Goal: Task Accomplishment & Management: Manage account settings

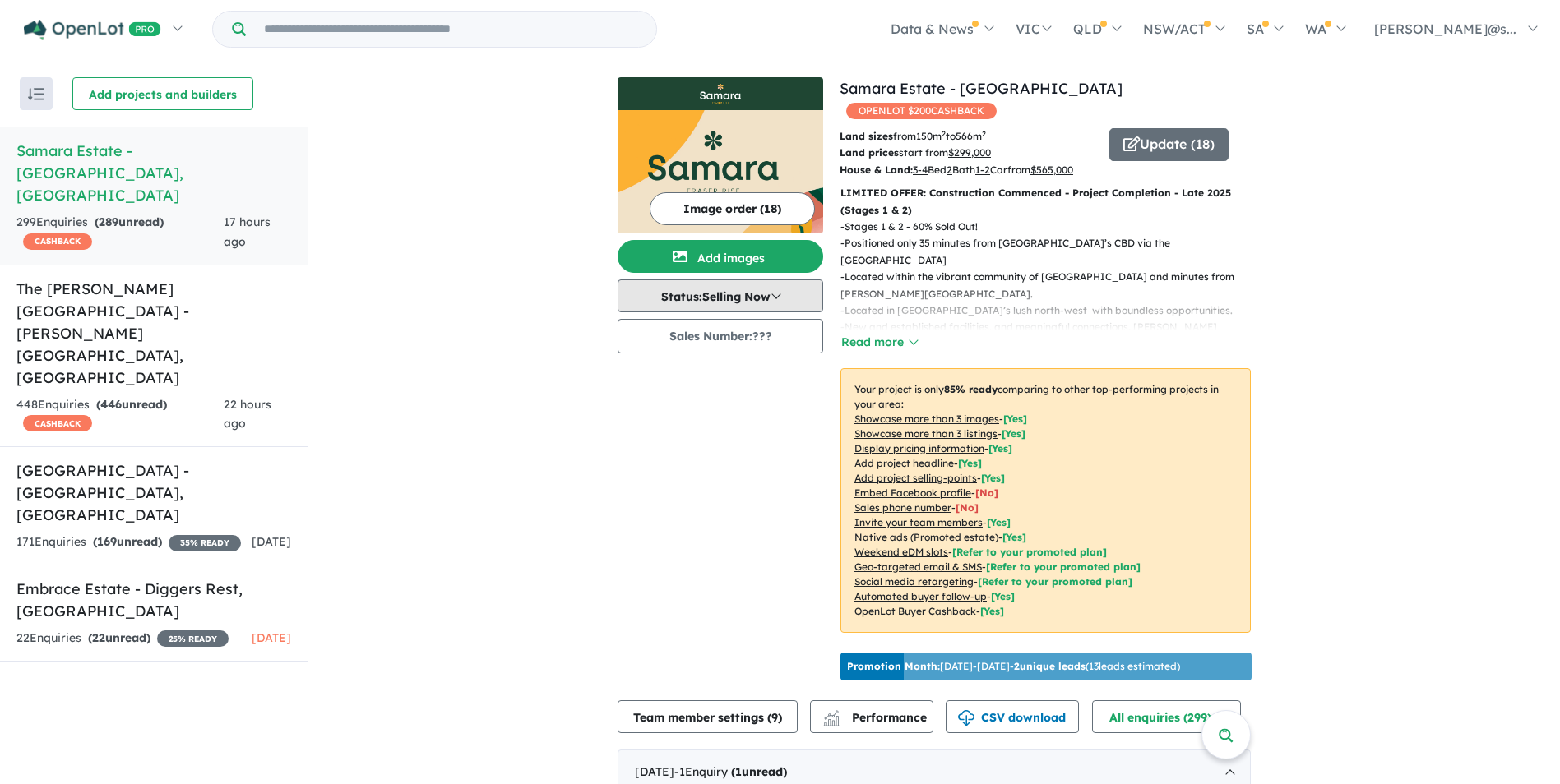
click at [768, 304] on button "Status: Selling Now" at bounding box center [720, 296] width 206 height 33
click at [770, 301] on button "Status: Selling Now" at bounding box center [720, 296] width 206 height 33
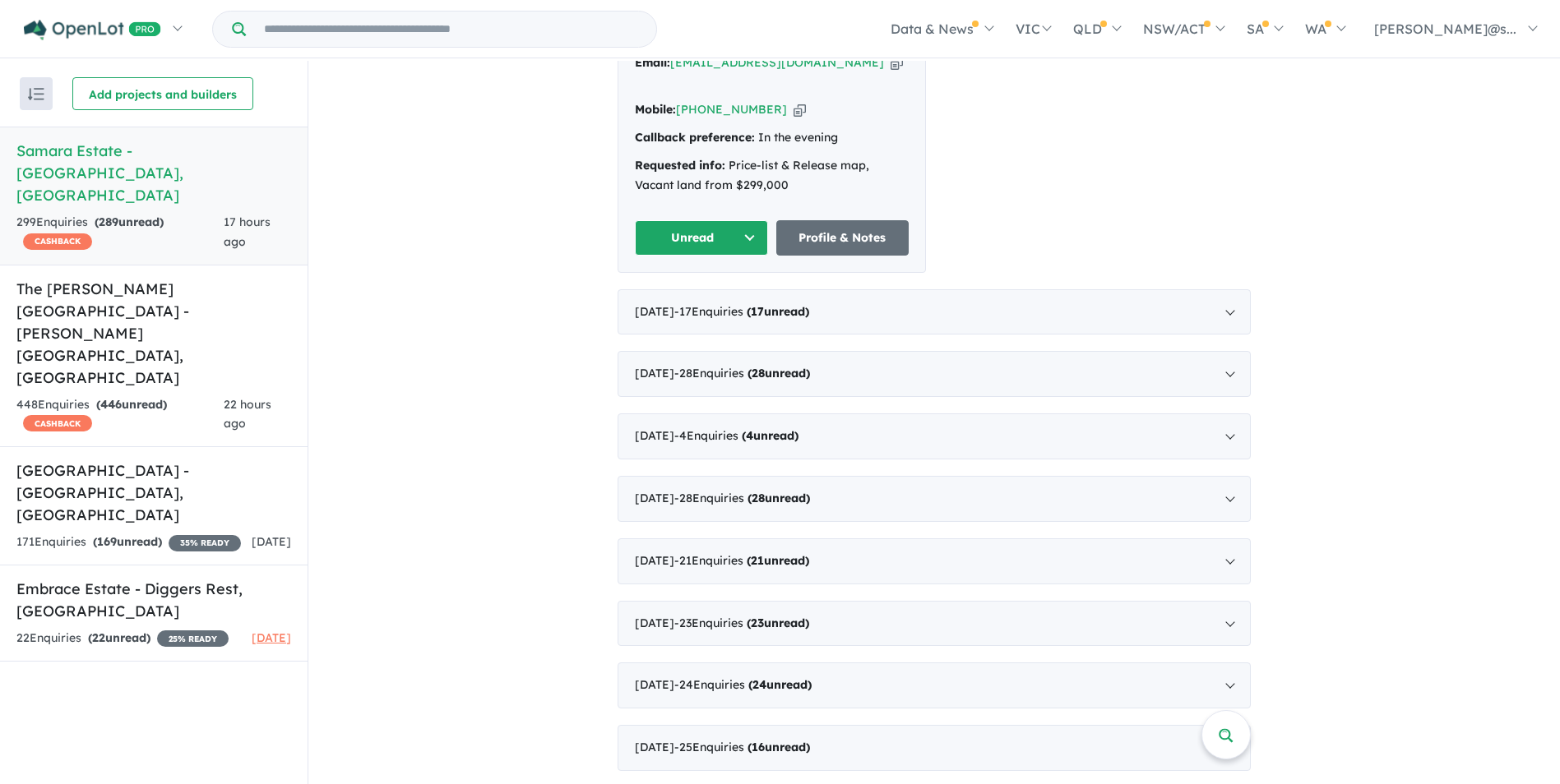
scroll to position [822, 0]
click at [955, 295] on div "September 2025 - 17 Enquir ies ( 17 unread)" at bounding box center [933, 311] width 633 height 46
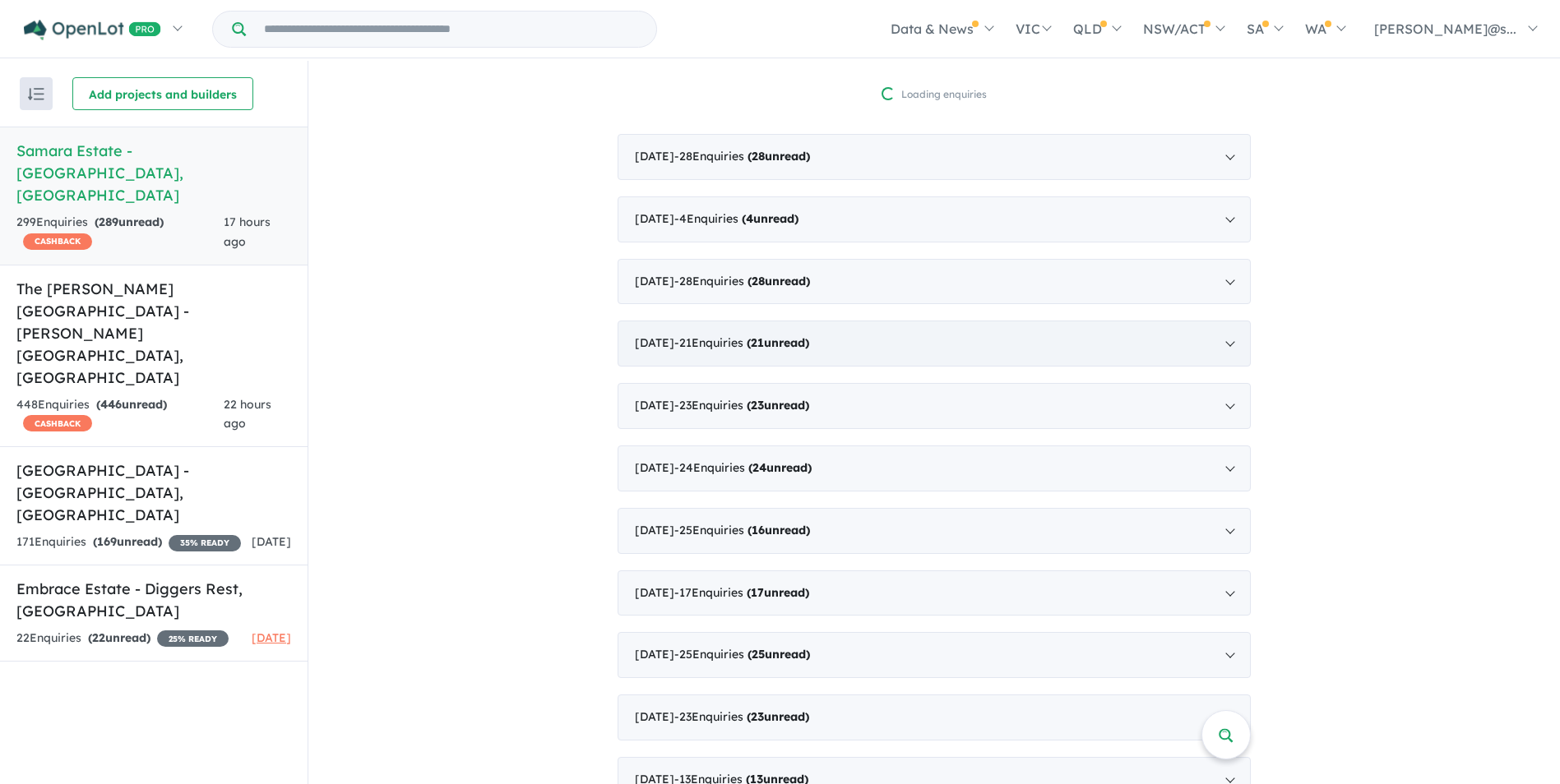
scroll to position [559, 0]
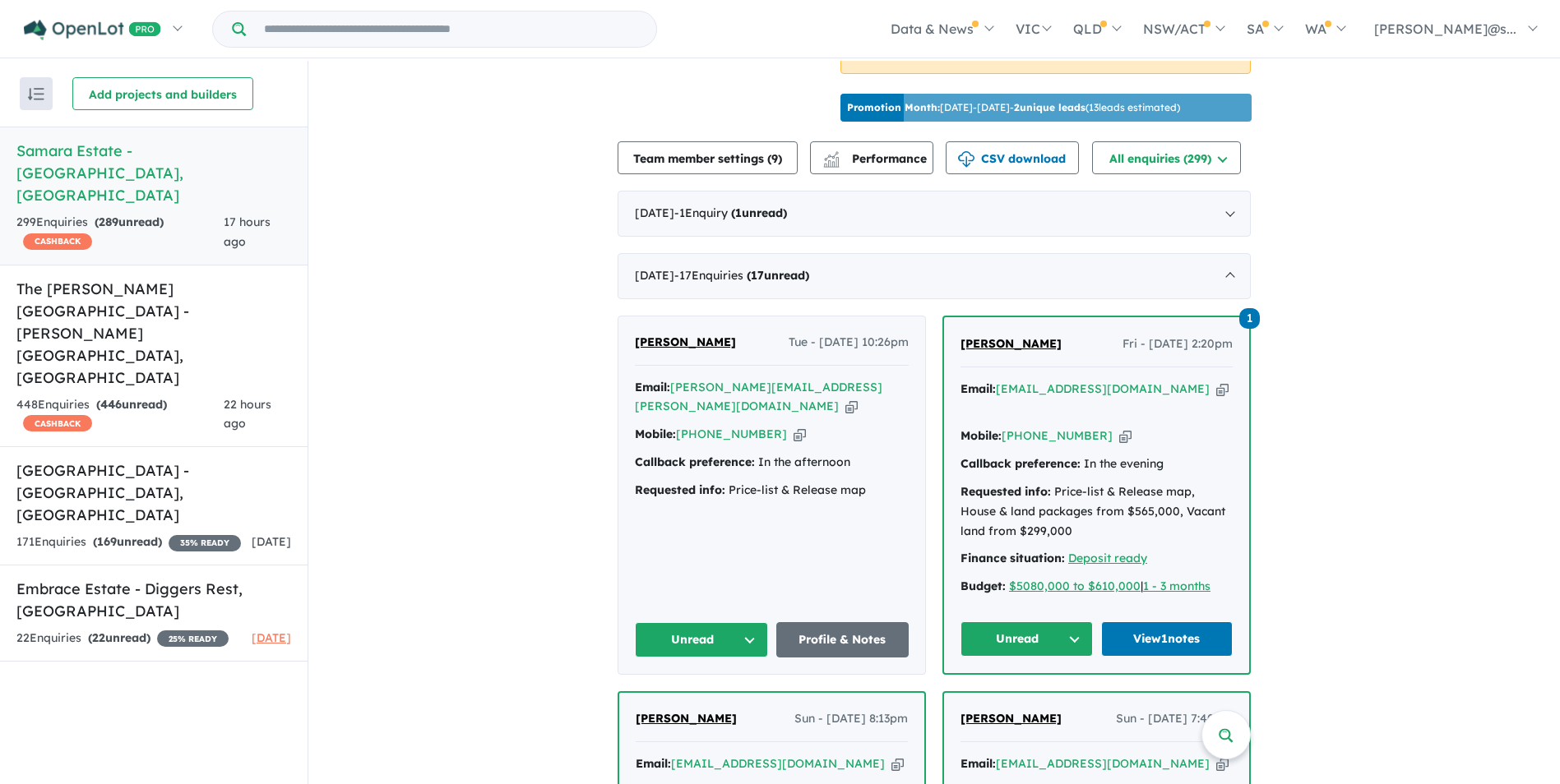
click at [751, 627] on button "Unread" at bounding box center [701, 640] width 133 height 36
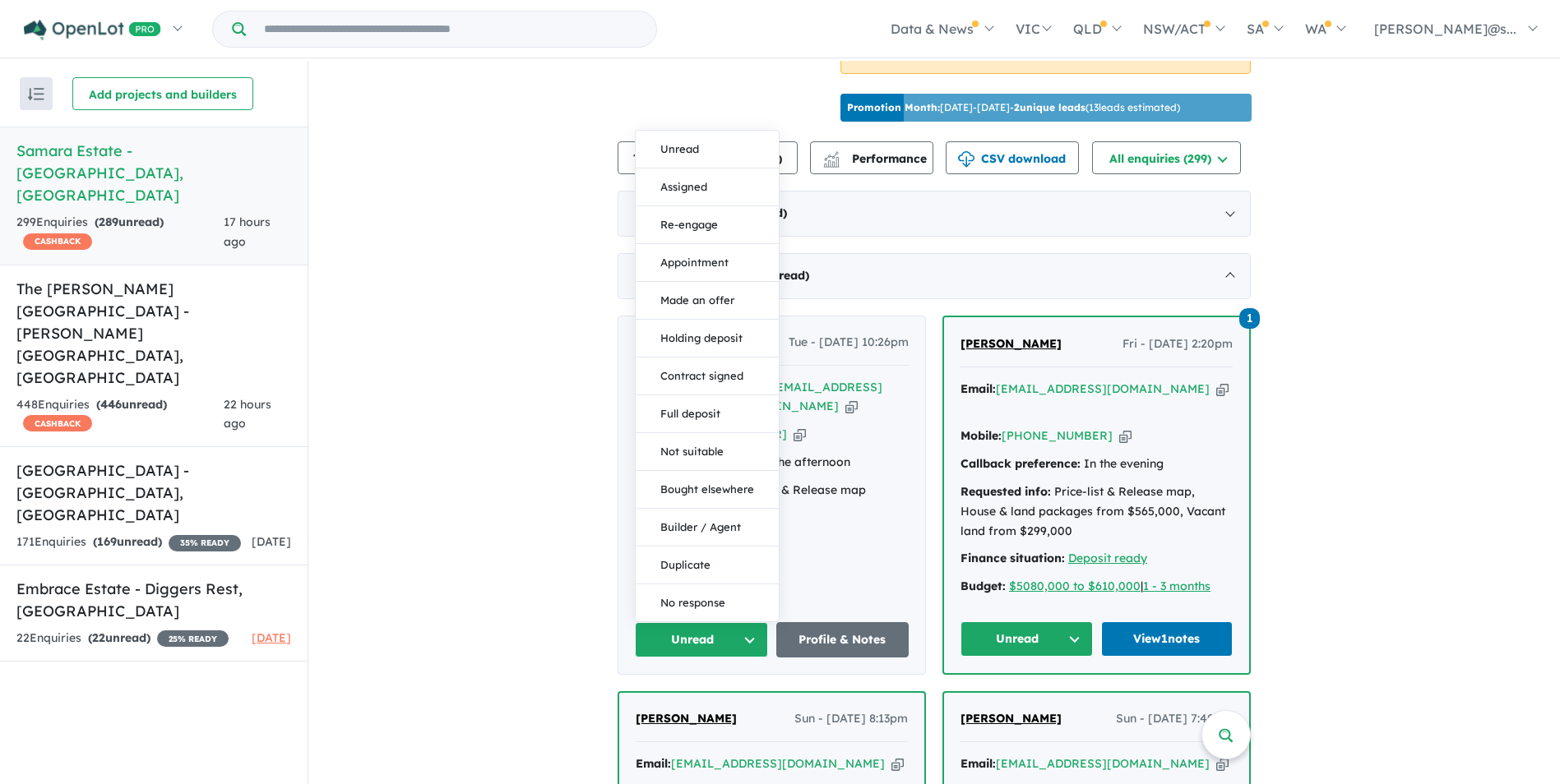
click at [751, 627] on button "Unread" at bounding box center [701, 640] width 133 height 36
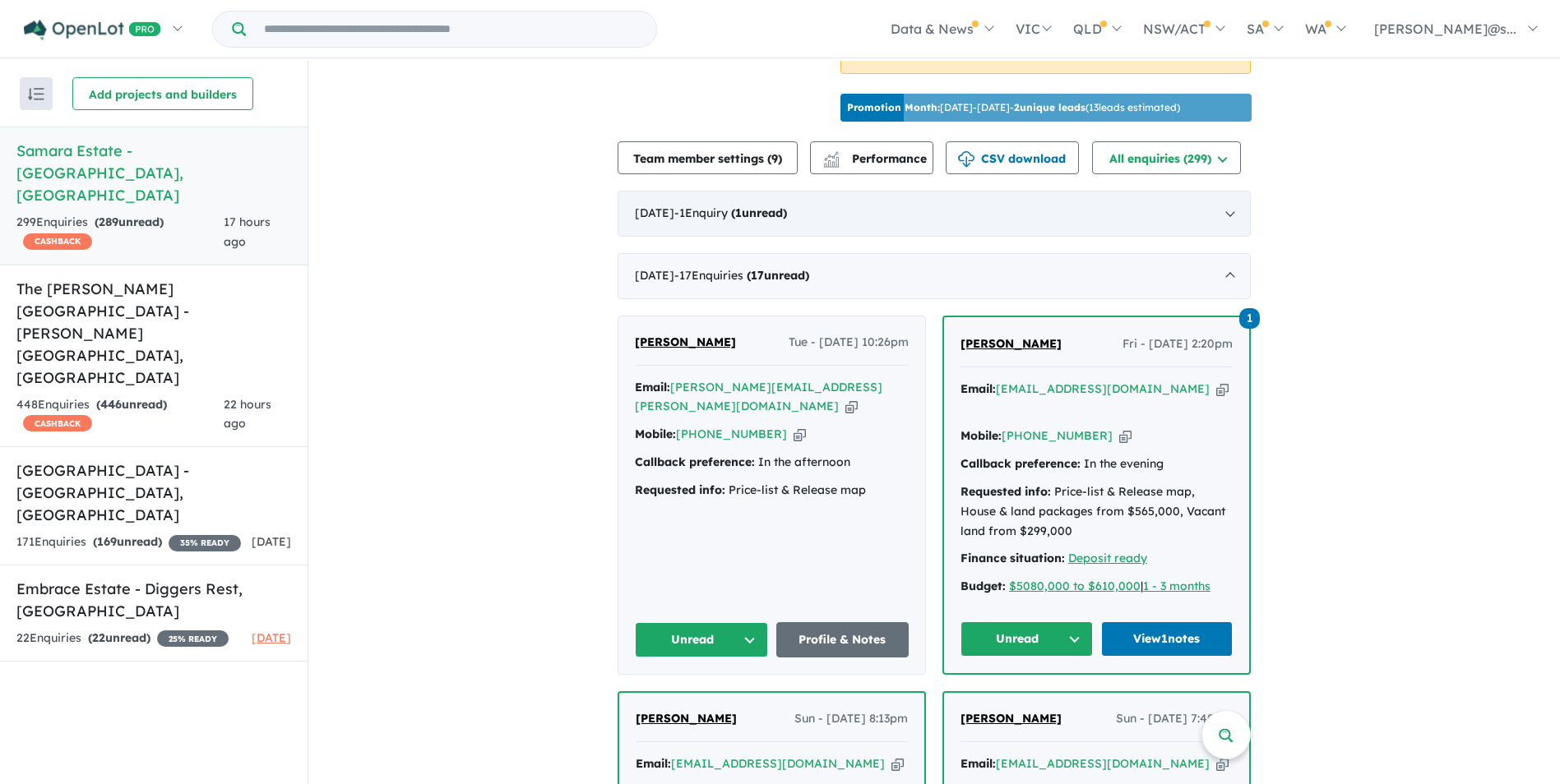
click at [845, 229] on div "October 2025 - 1 Enquir y ( 1 unread)" at bounding box center [933, 213] width 633 height 46
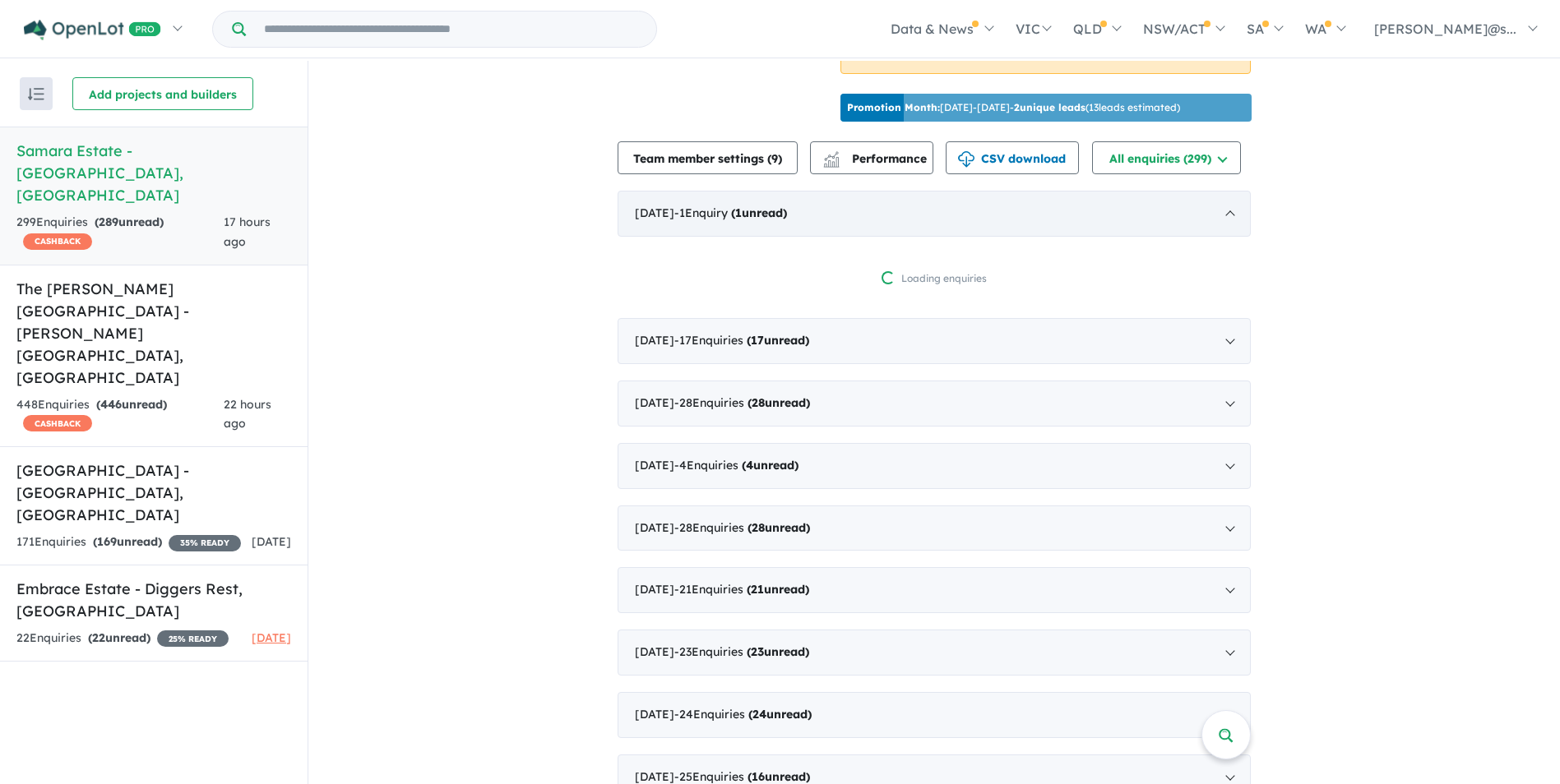
scroll to position [3, 0]
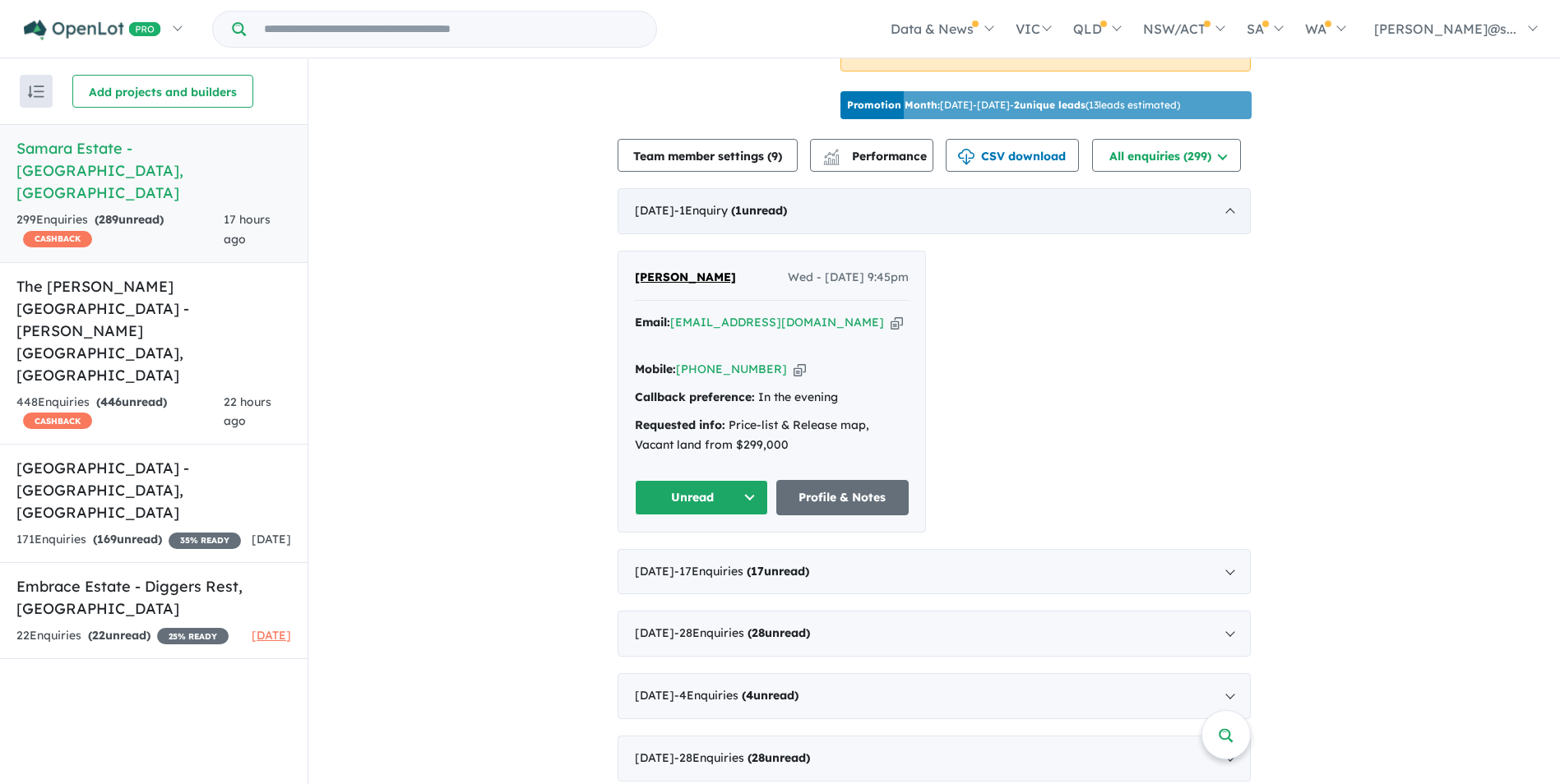
click at [970, 234] on div "October 2025 - 1 Enquir y ( 1 unread)" at bounding box center [933, 211] width 633 height 46
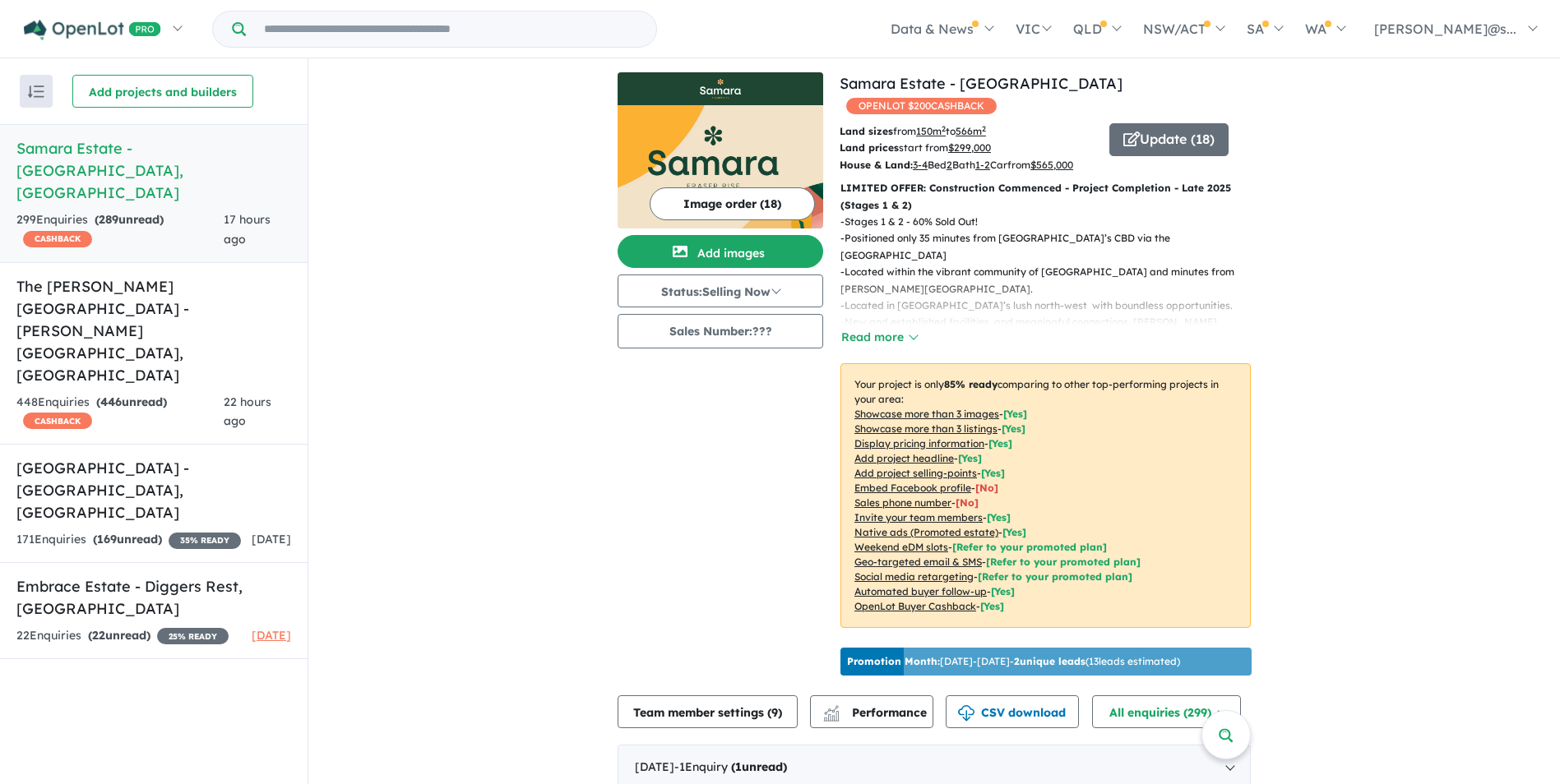
scroll to position [0, 0]
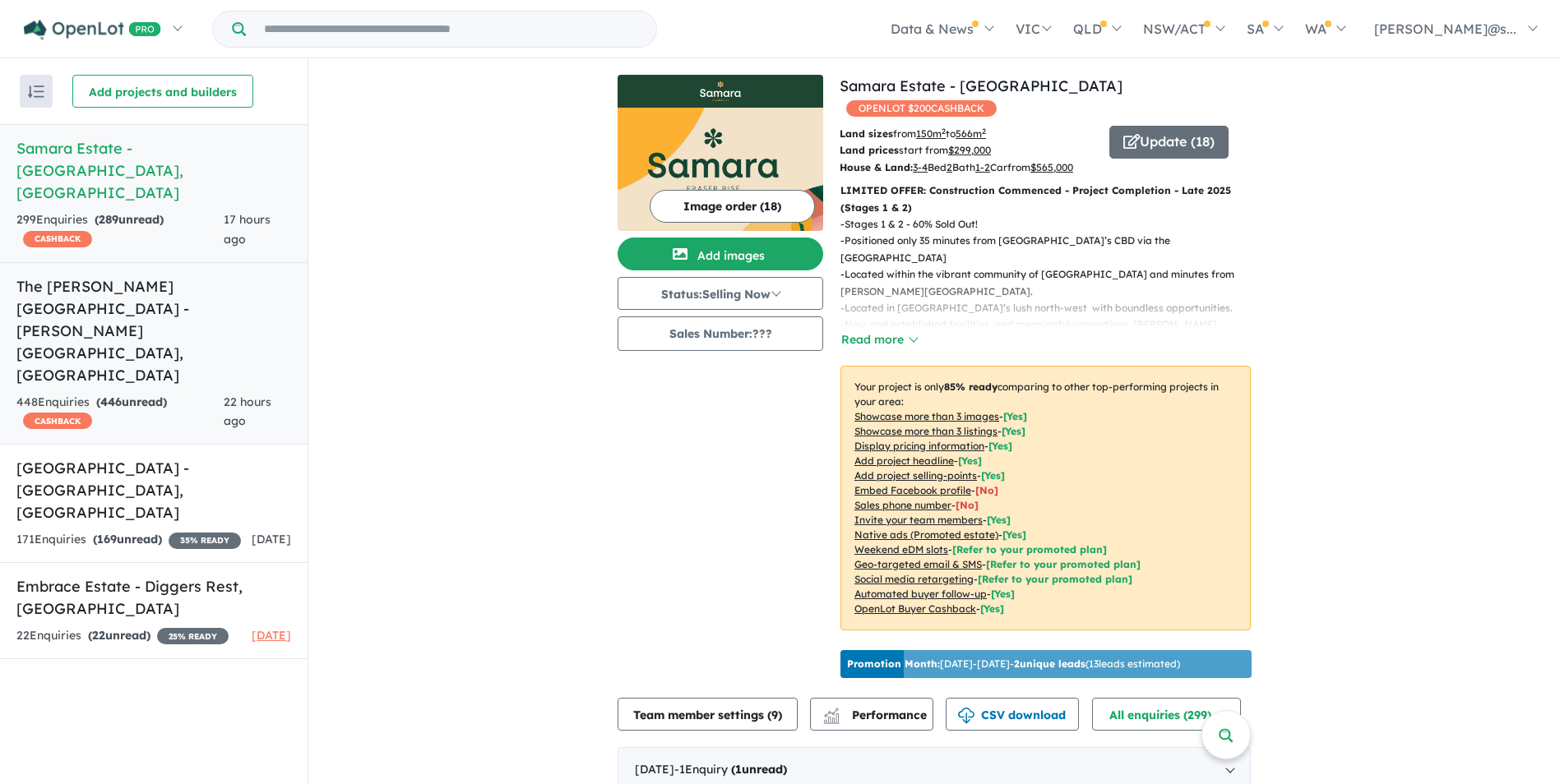
click at [147, 280] on link "The Thornhill Gardens Estate - Thornhill Park , VIC 448 Enquir ies ( 446 unread…" at bounding box center [154, 353] width 308 height 183
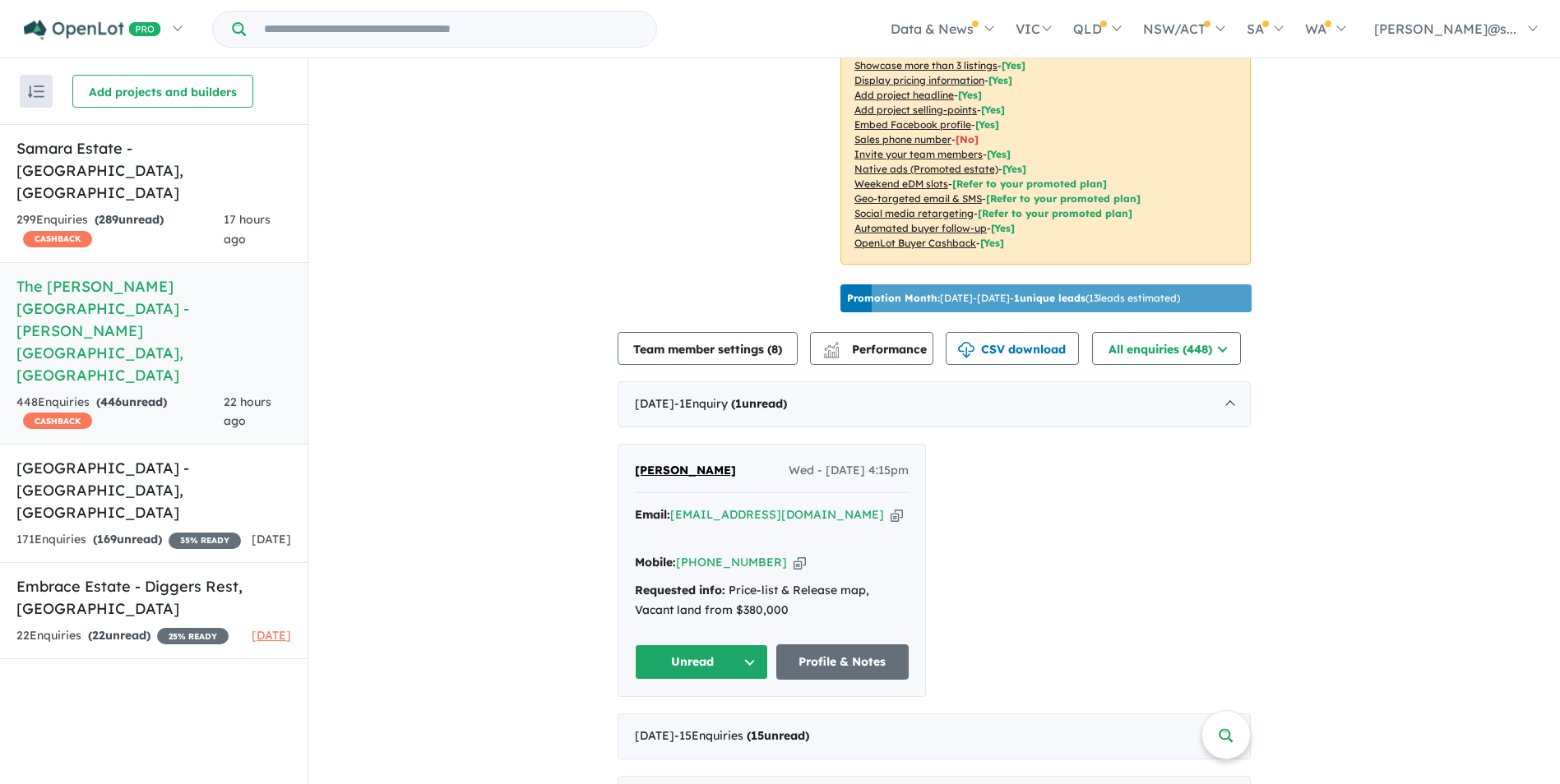
scroll to position [411, 0]
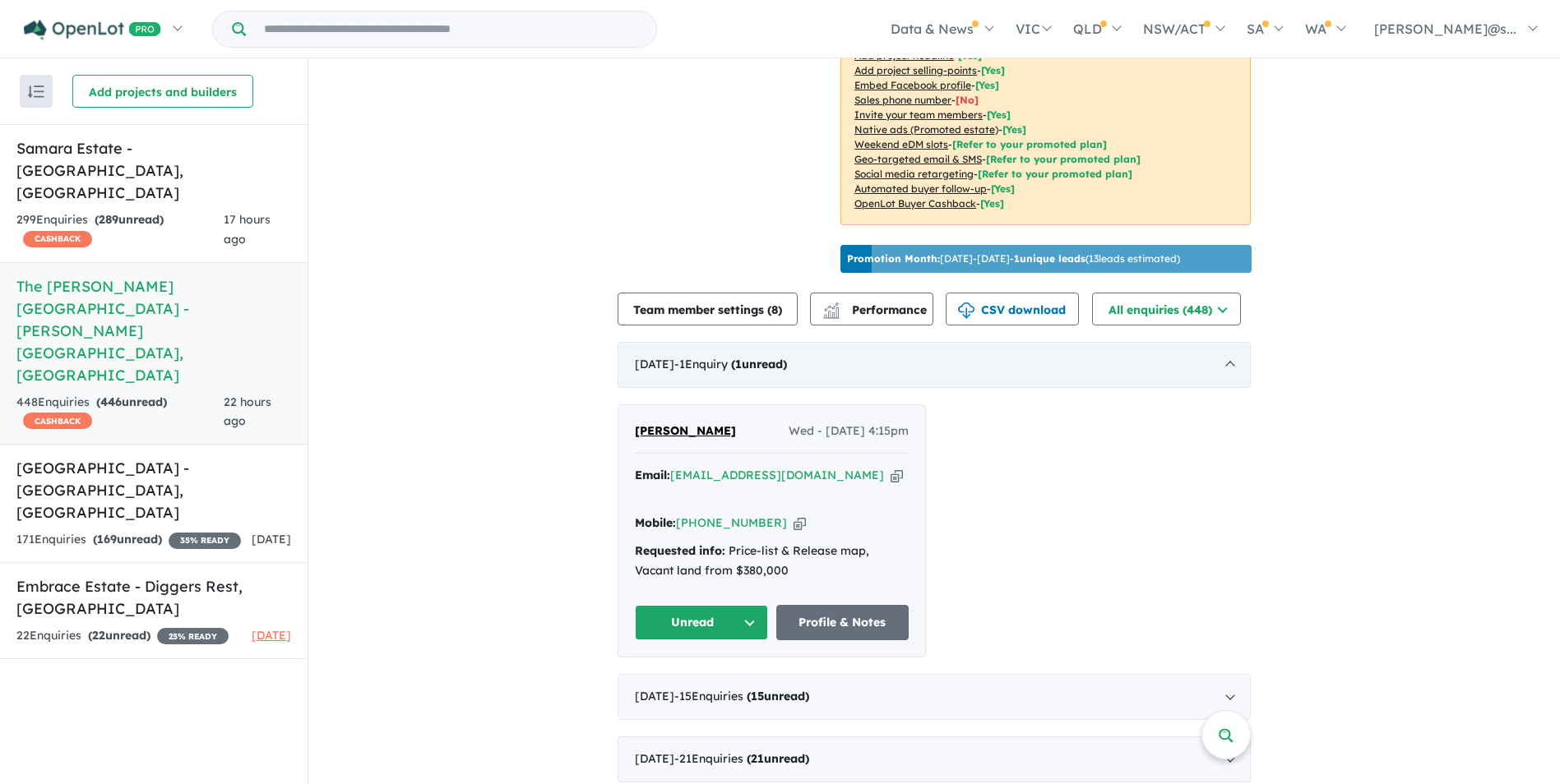
click at [869, 361] on div "October 2025 - 1 Enquir y ( 1 unread)" at bounding box center [933, 365] width 633 height 46
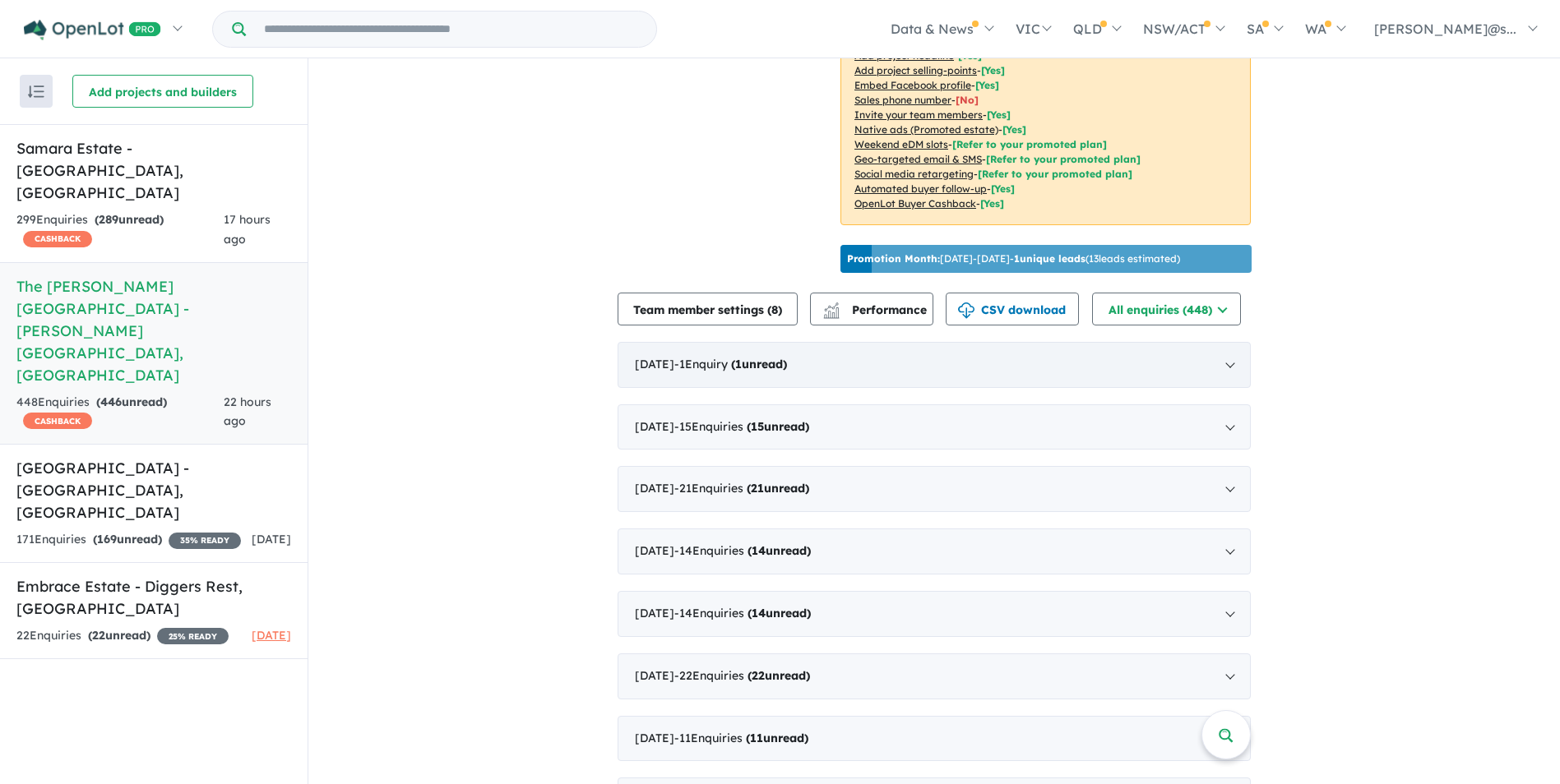
click at [878, 361] on div "October 2025 - 1 Enquir y ( 1 unread)" at bounding box center [933, 365] width 633 height 46
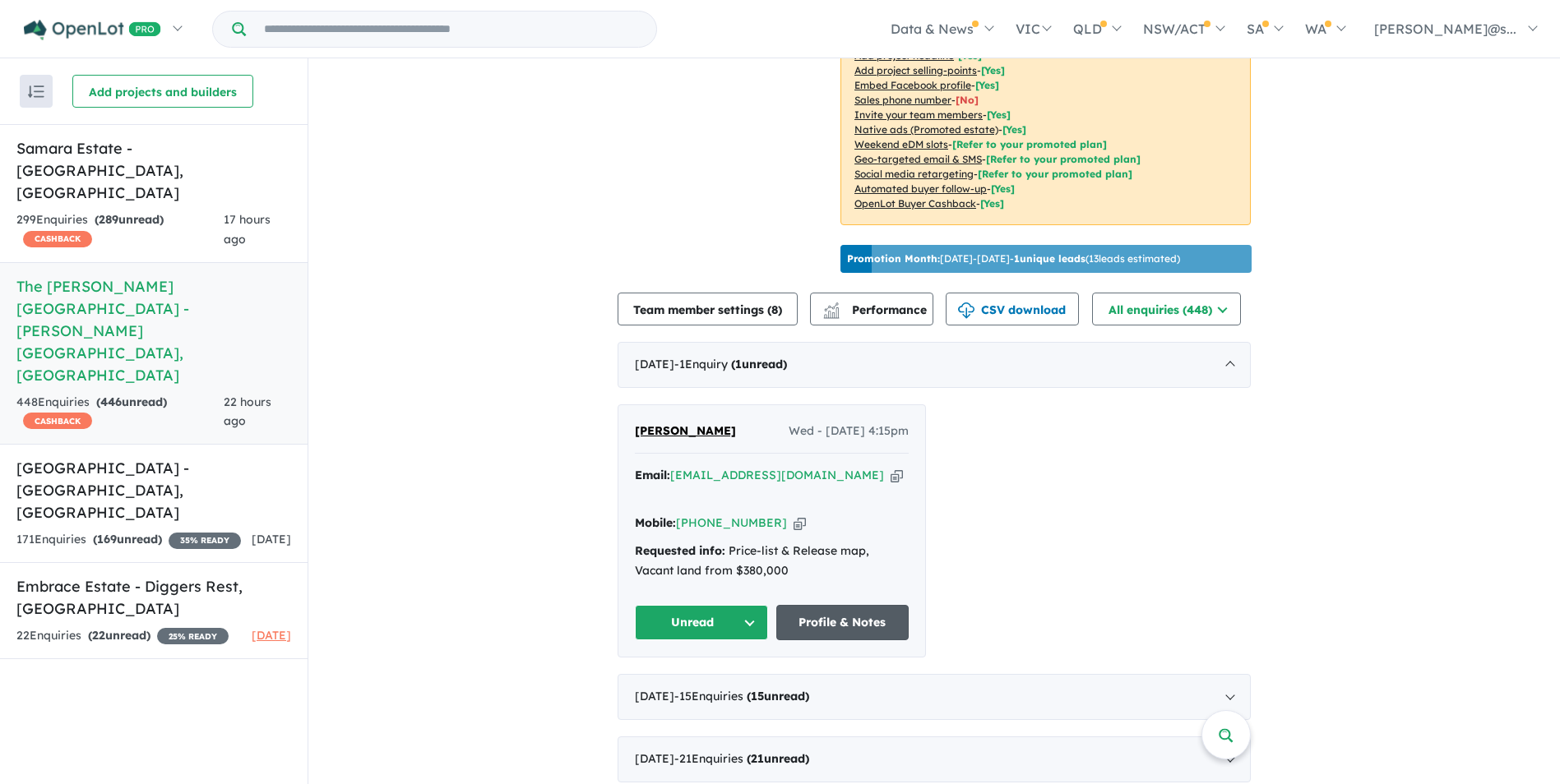
click at [861, 606] on link "Profile & Notes" at bounding box center [842, 623] width 133 height 36
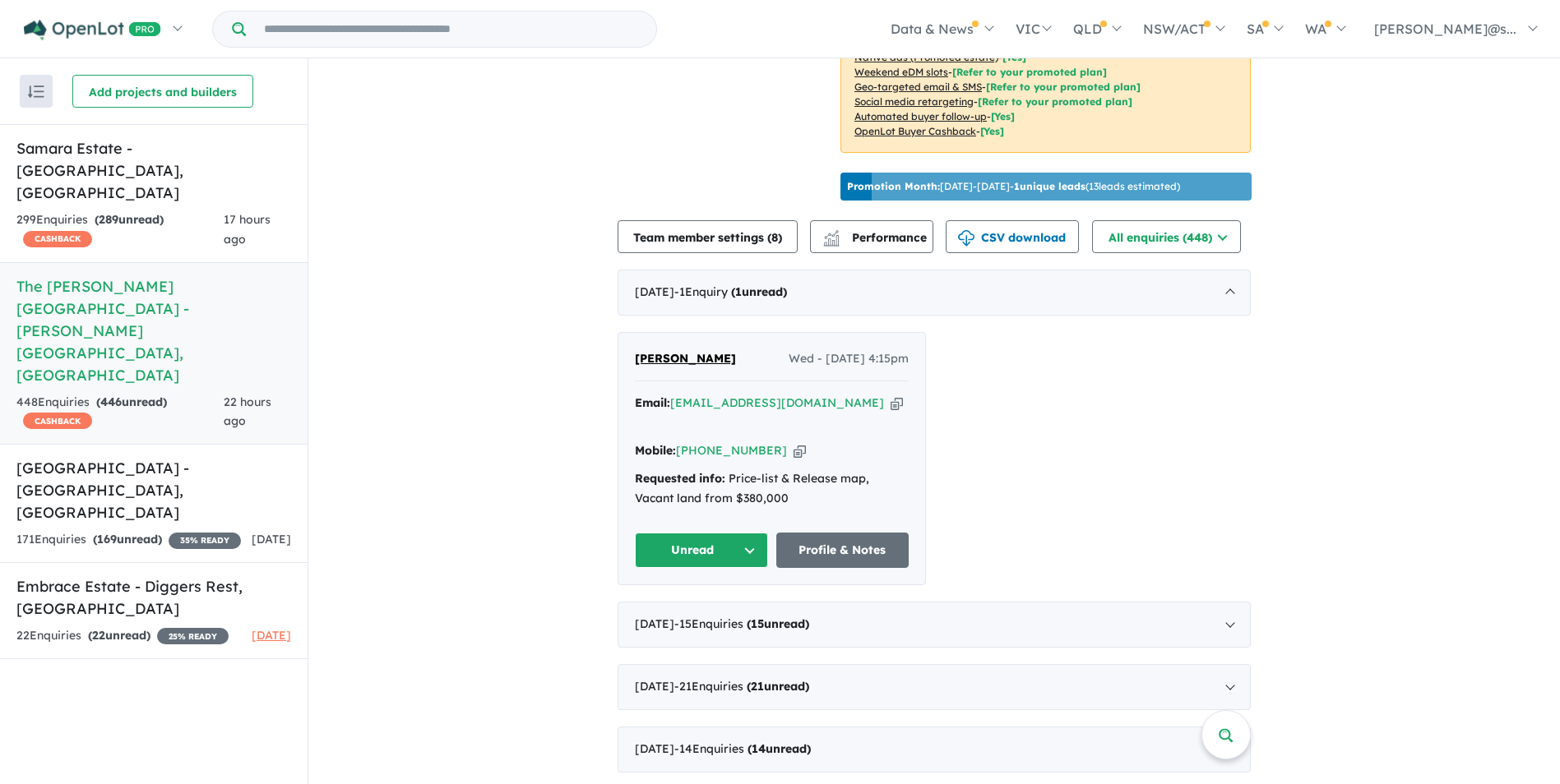
scroll to position [740, 0]
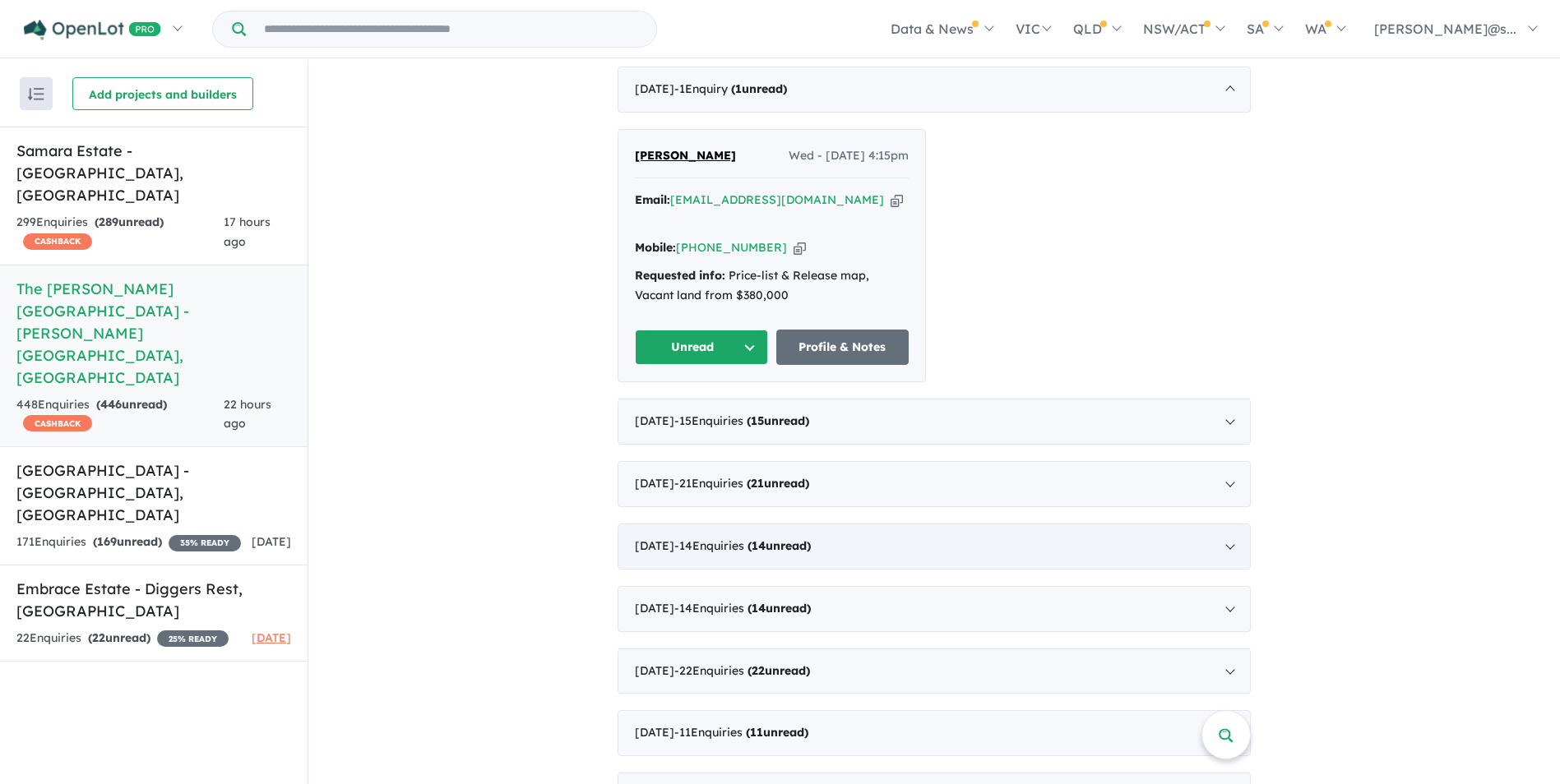
scroll to position [822, 0]
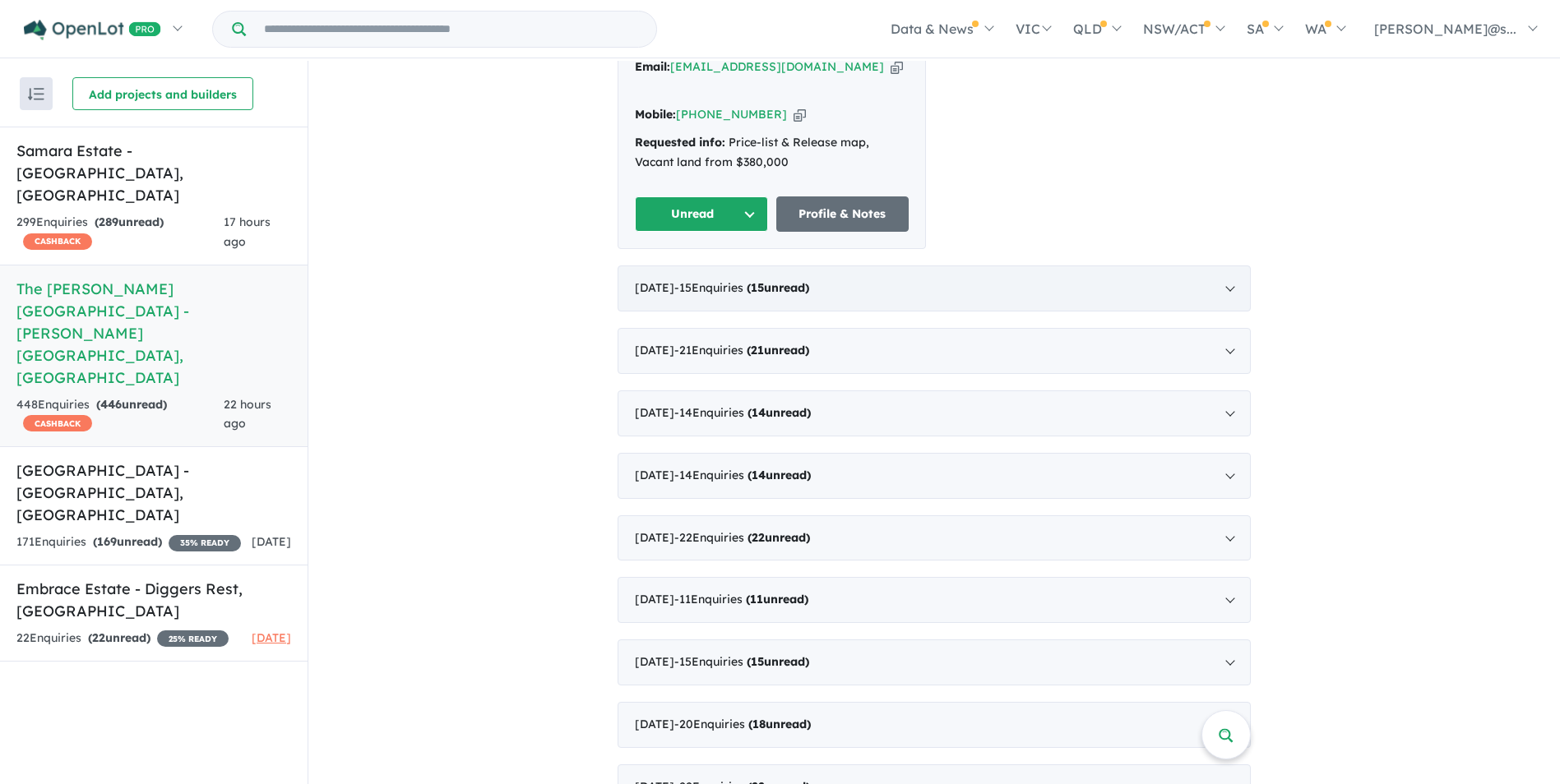
click at [810, 280] on strong "( 15 unread)" at bounding box center [778, 288] width 63 height 15
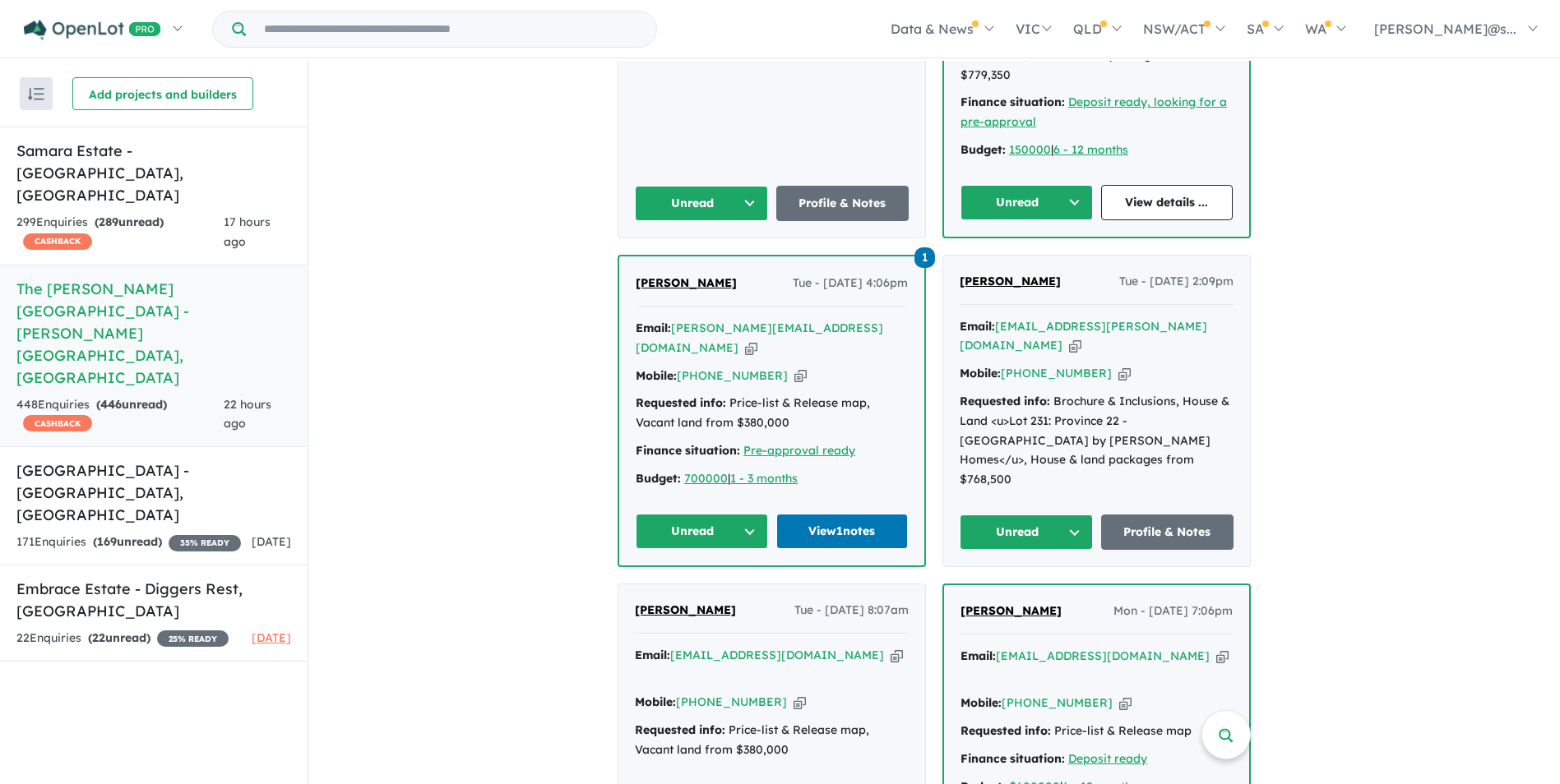
scroll to position [1431, 0]
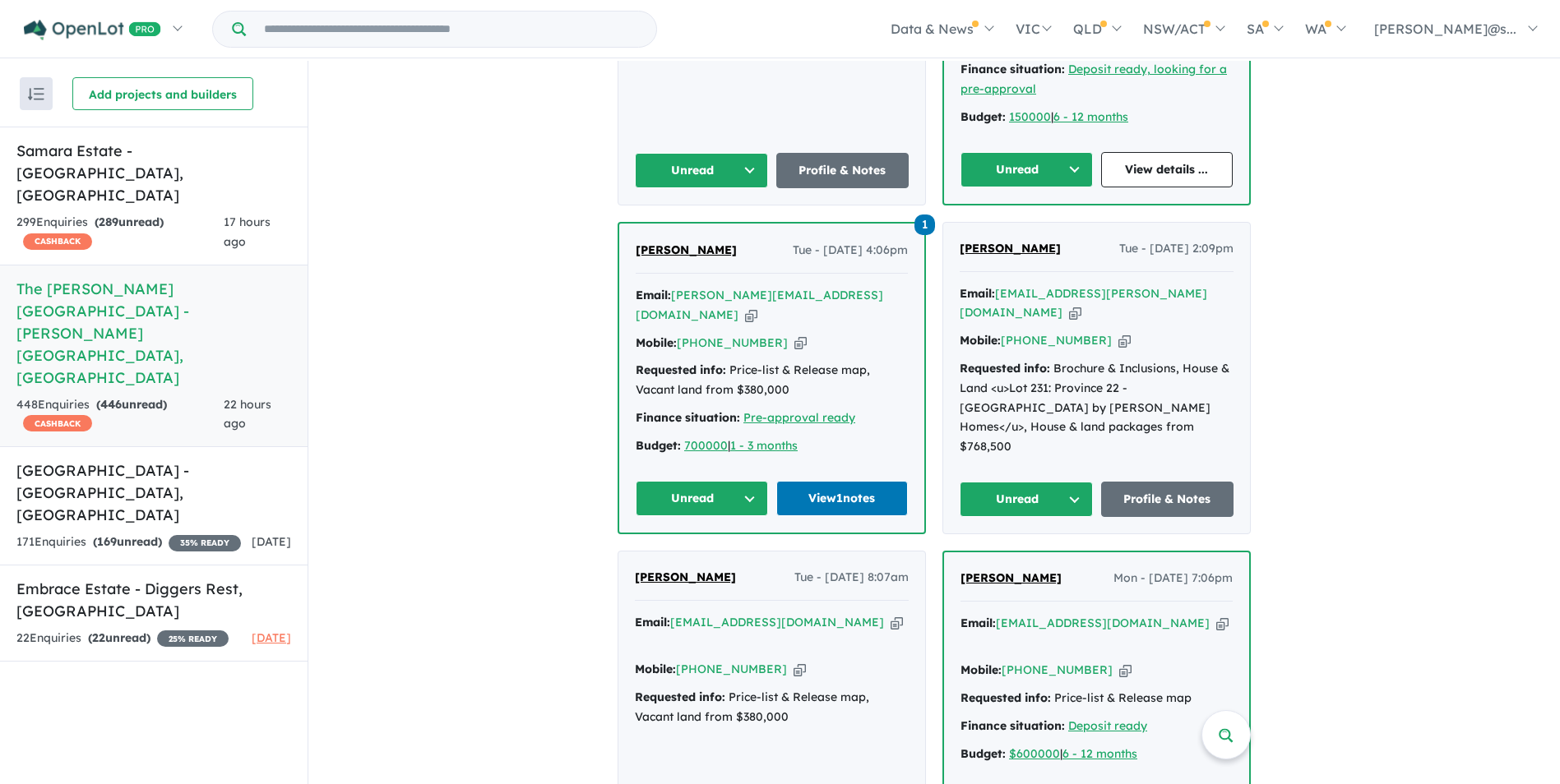
click at [1030, 241] on span "Navreet Bains" at bounding box center [1010, 249] width 101 height 15
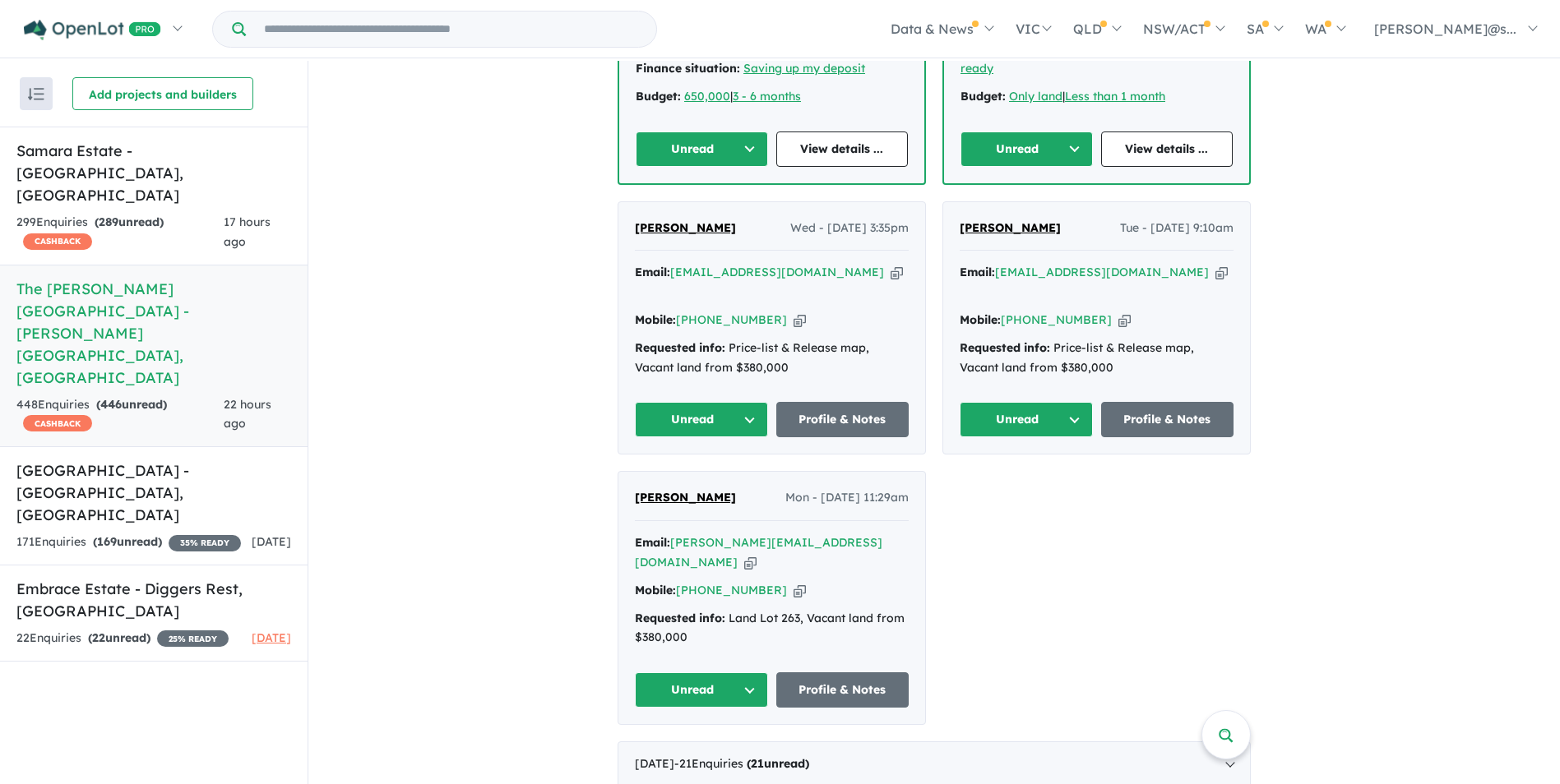
scroll to position [2746, 0]
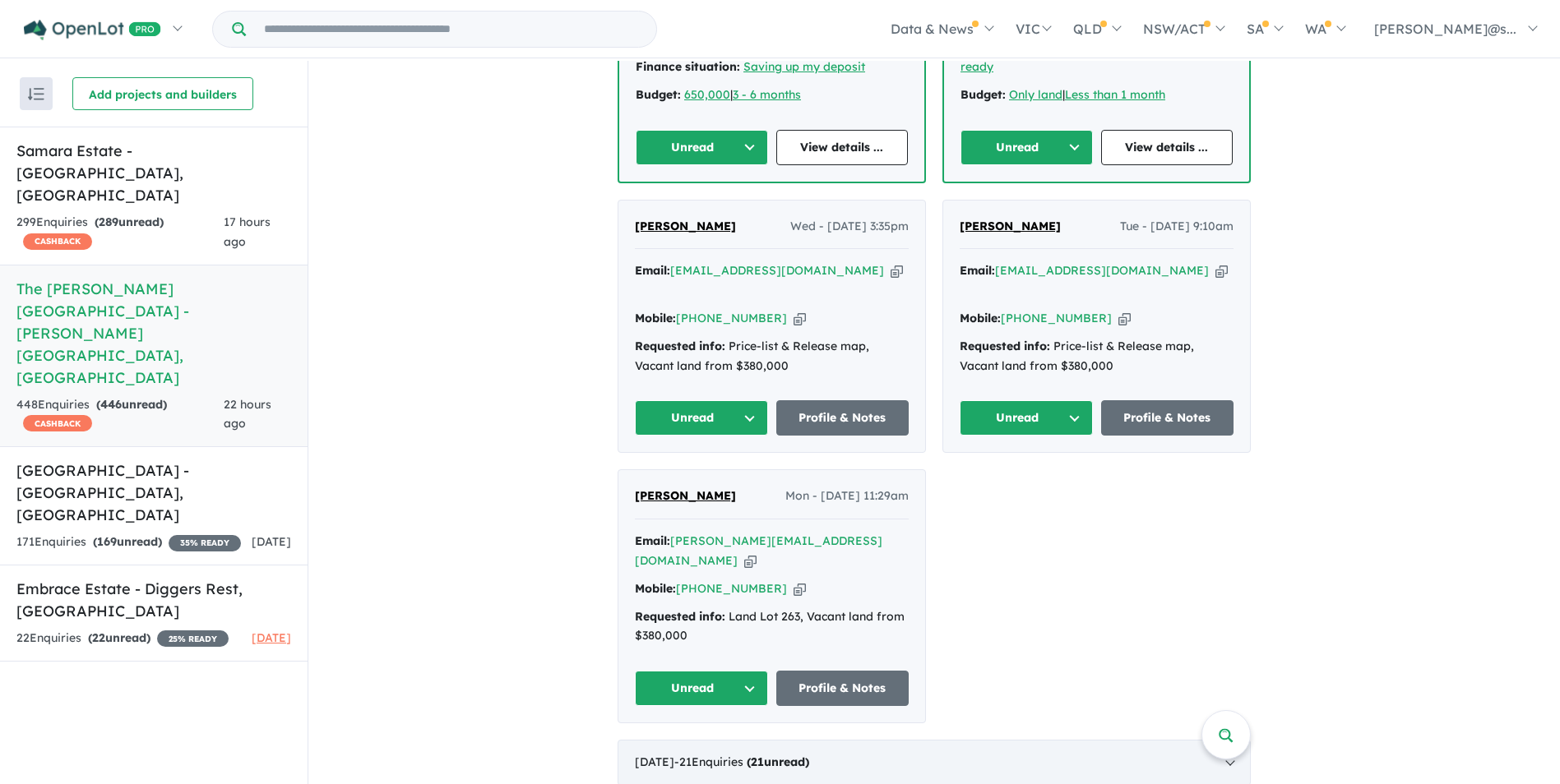
click at [942, 740] on div "August 2025 - 21 Enquir ies ( 21 unread)" at bounding box center [933, 763] width 633 height 46
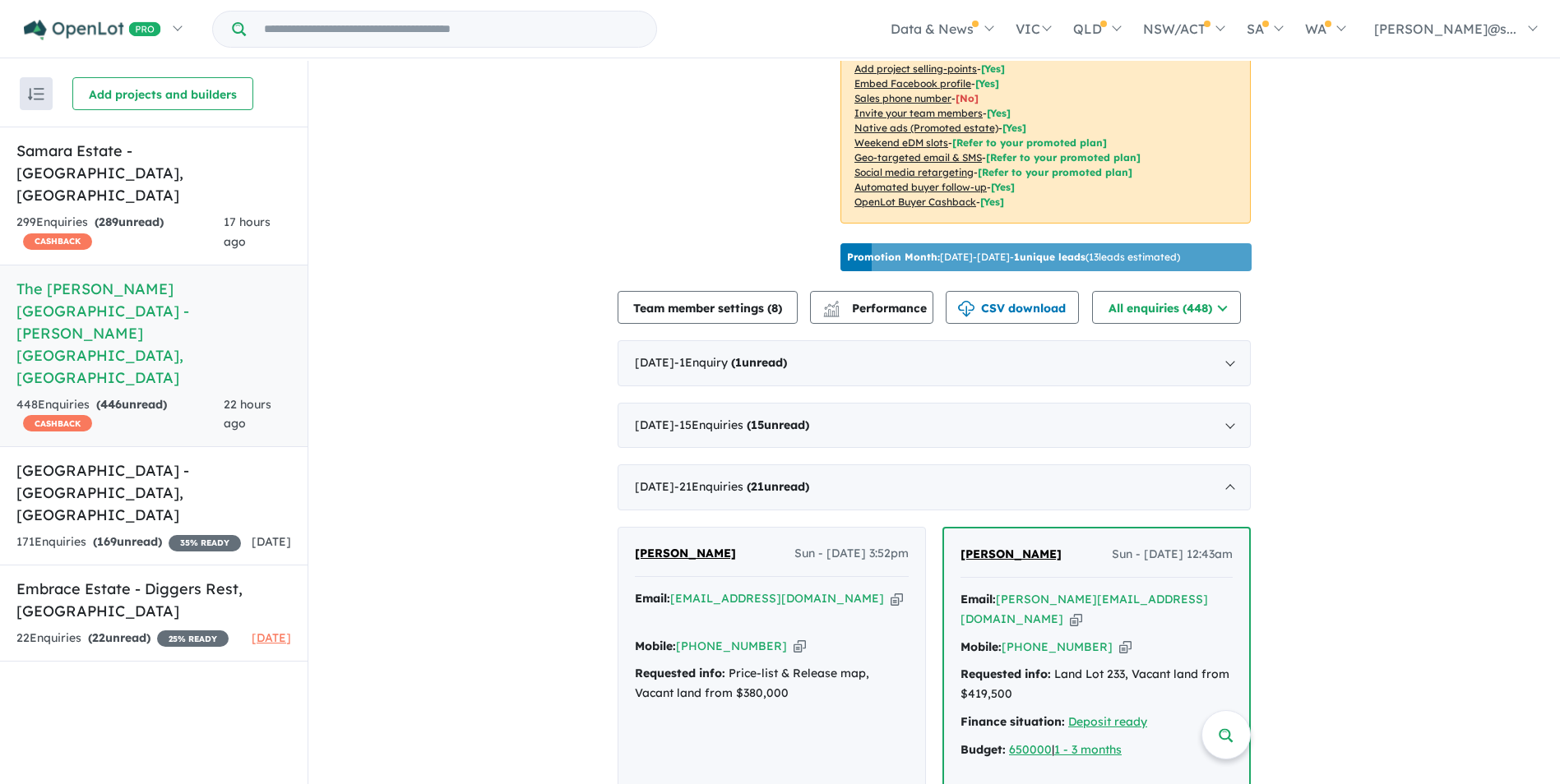
scroll to position [573, 0]
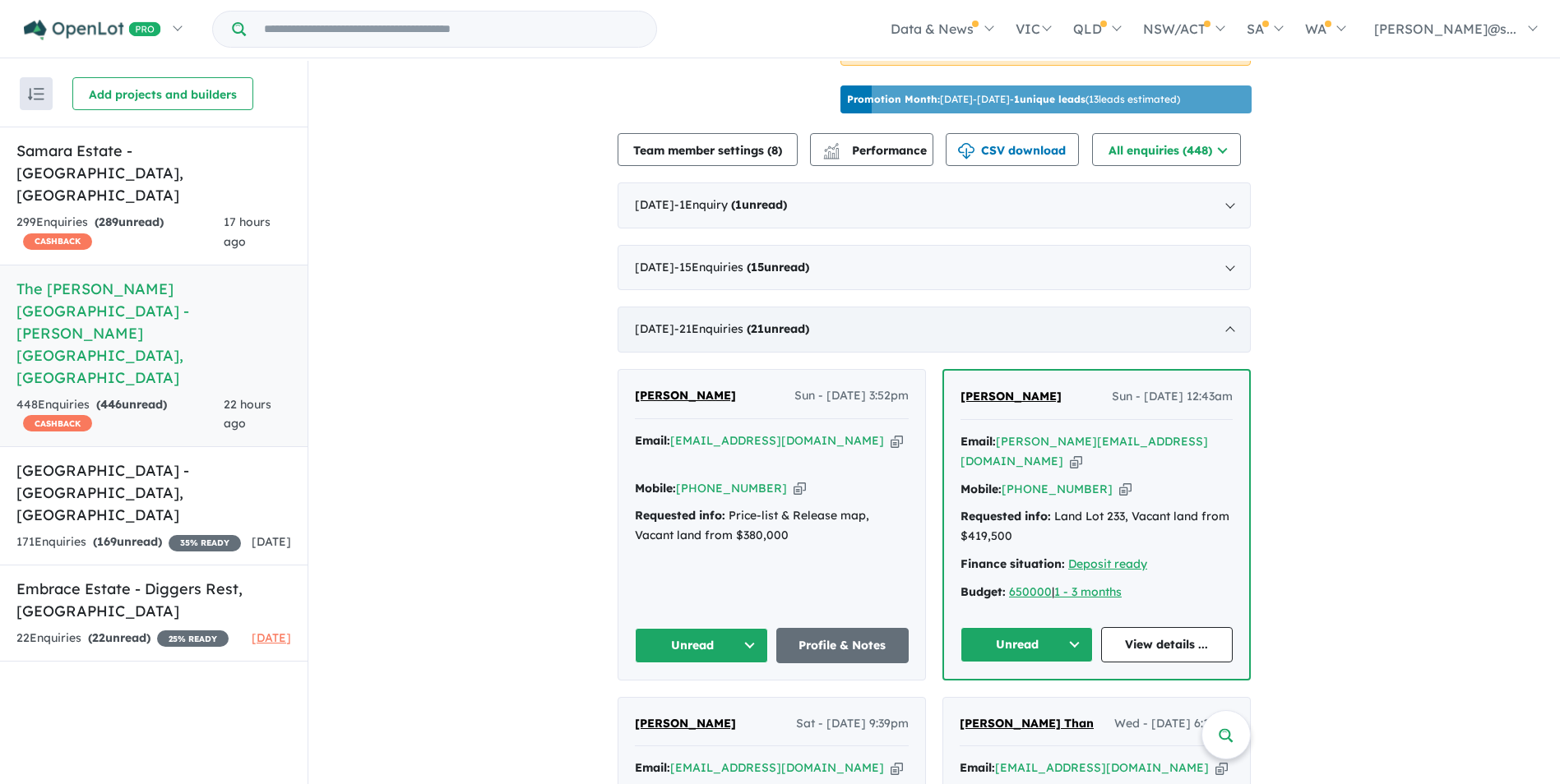
click at [810, 326] on strong "( 21 unread)" at bounding box center [778, 329] width 63 height 15
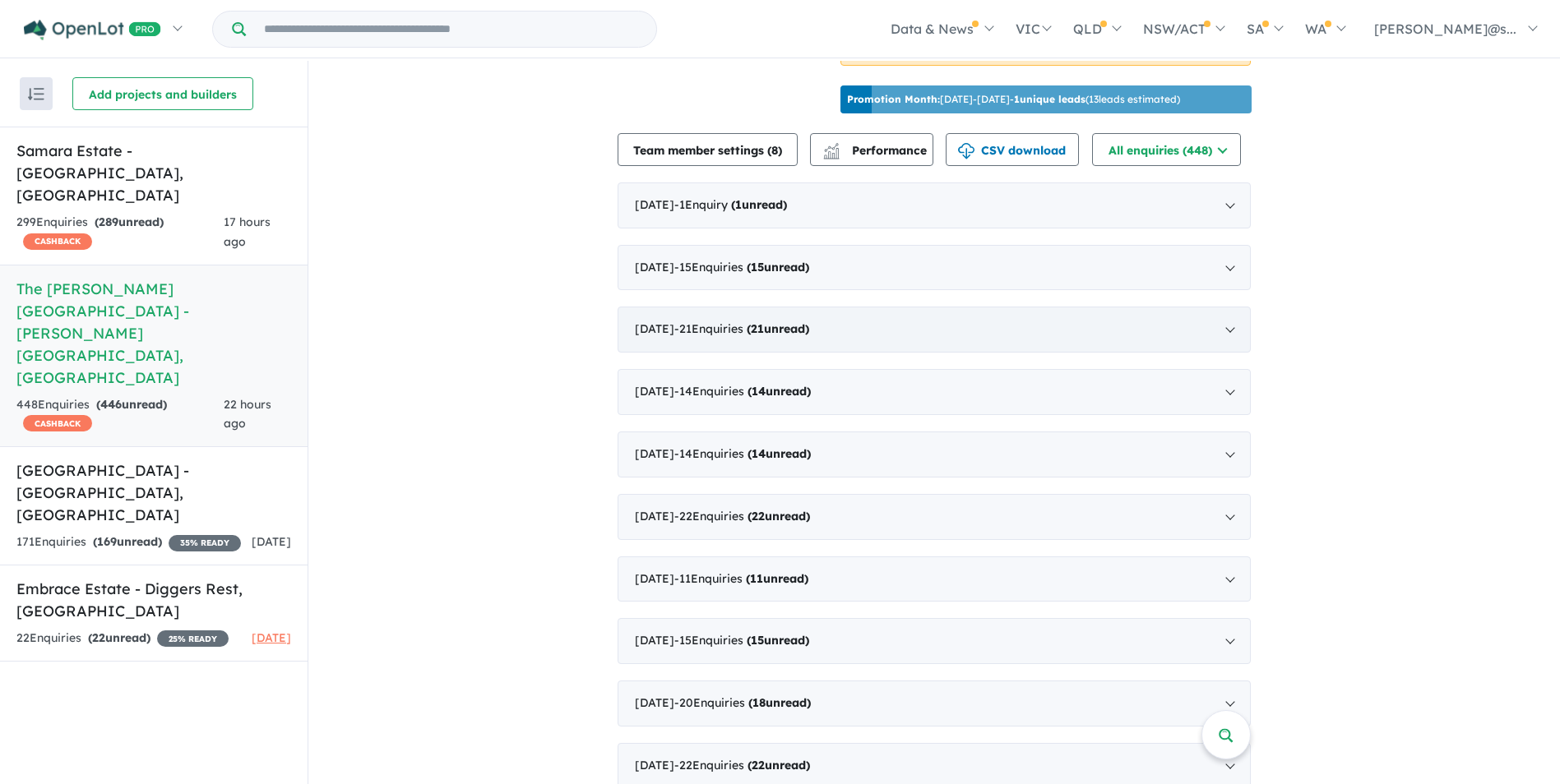
click at [810, 326] on strong "( 21 unread)" at bounding box center [778, 329] width 63 height 15
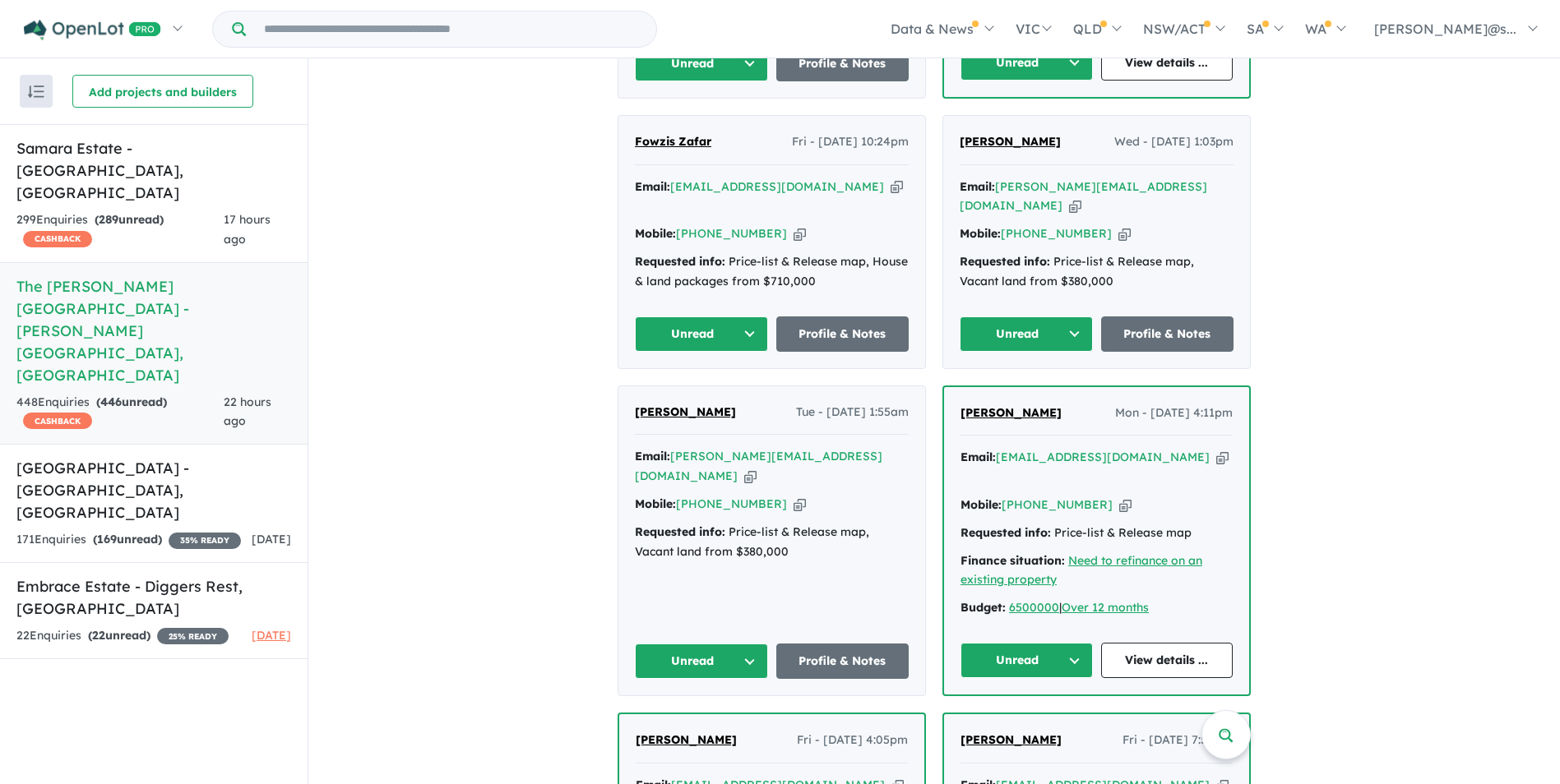
scroll to position [3122, 0]
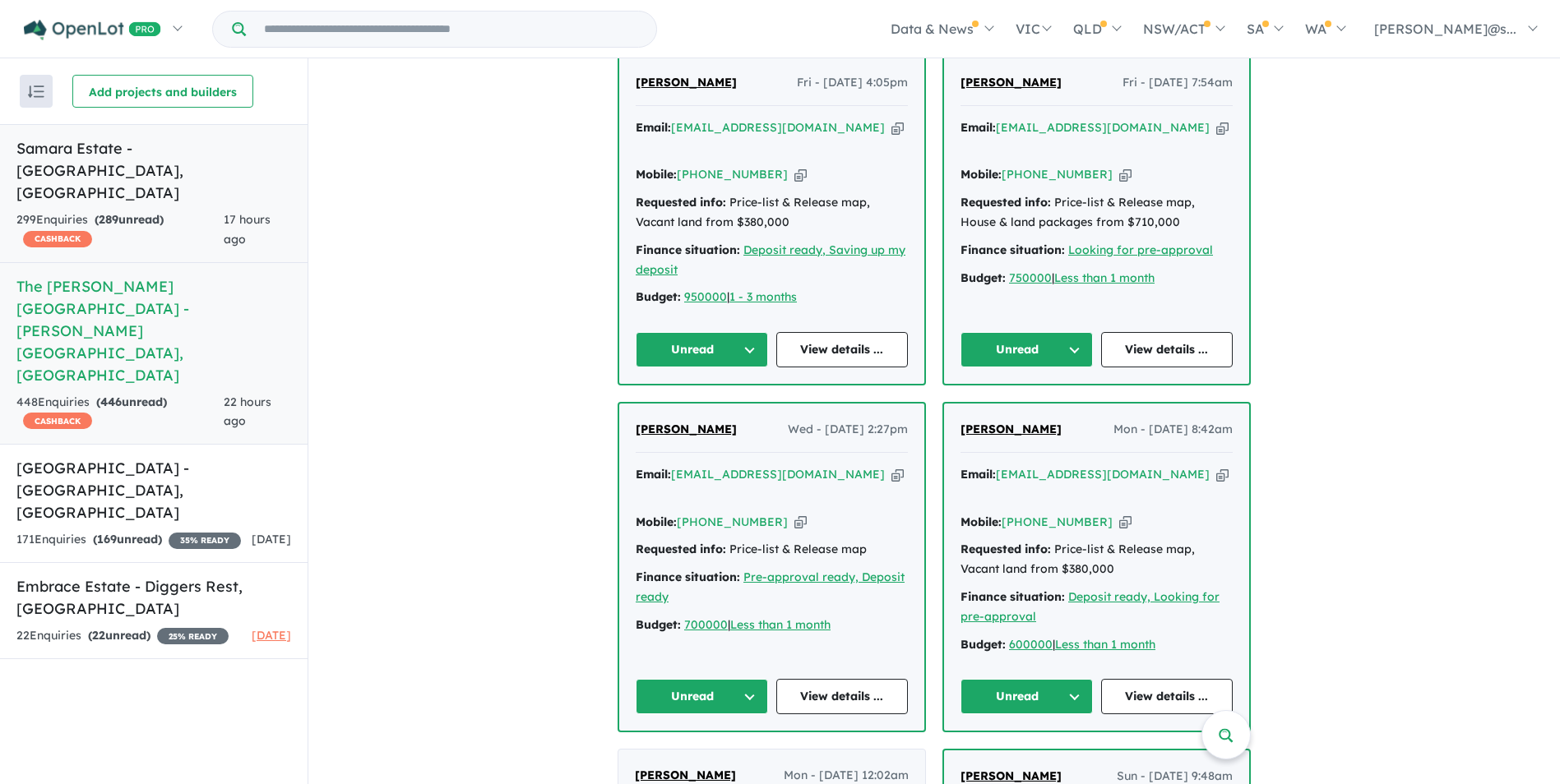
click at [126, 210] on div "299 Enquir ies ( 289 unread) CASHBACK" at bounding box center [120, 229] width 208 height 39
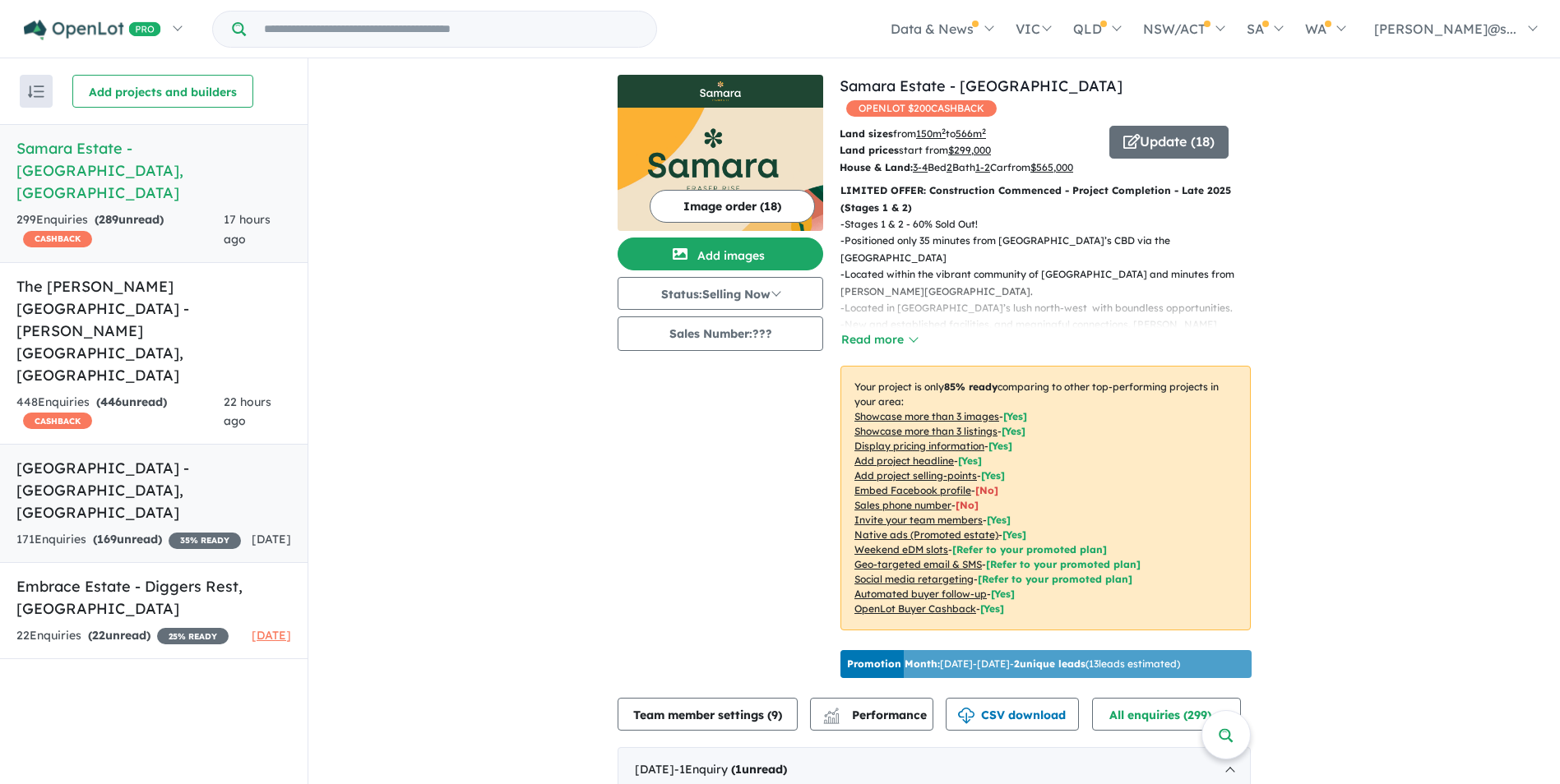
click at [138, 457] on h5 "Cobble Springs Estate - Cobblebank , VIC" at bounding box center [154, 490] width 275 height 66
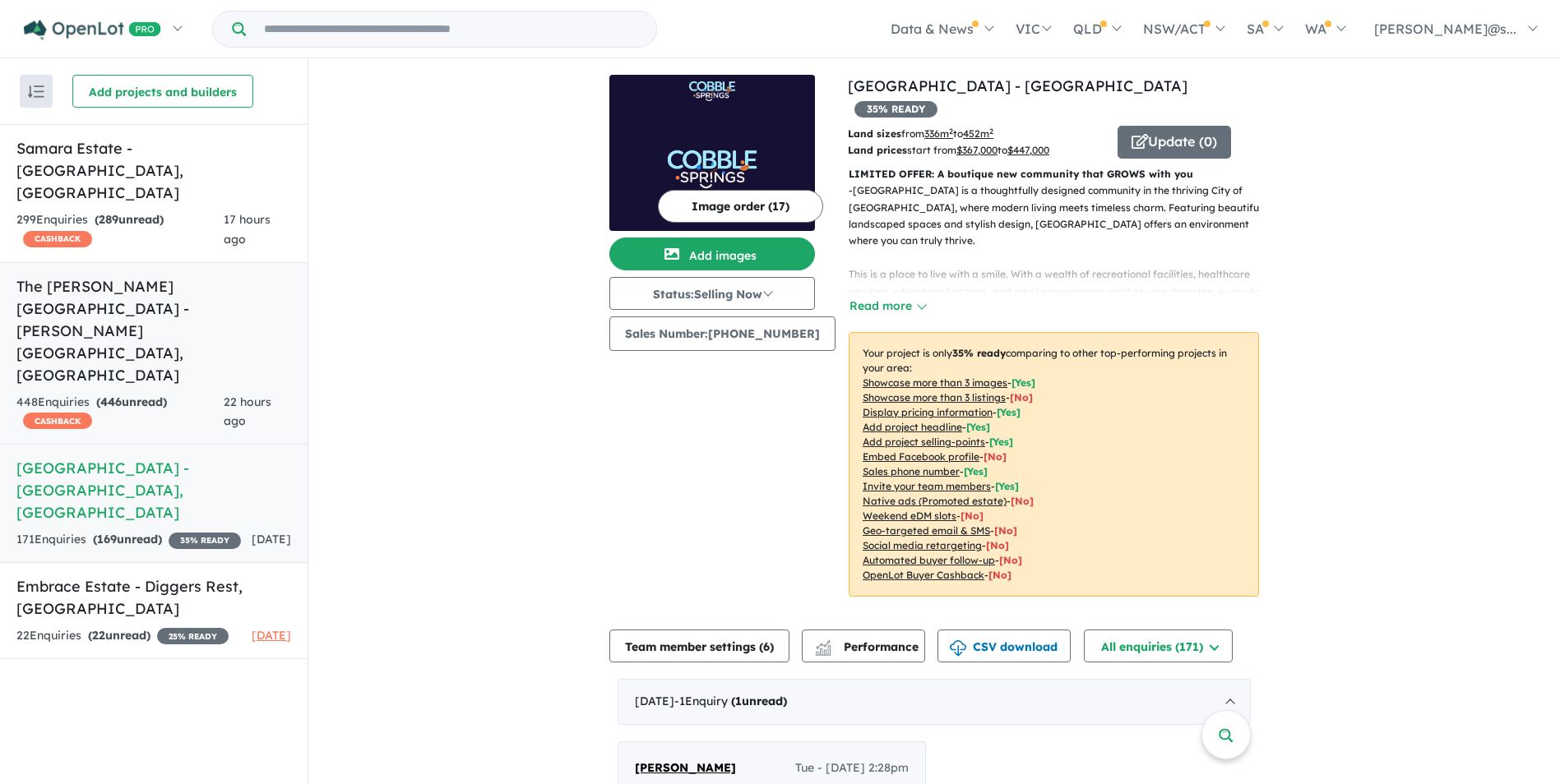
click at [153, 394] on strong "( 446 unread)" at bounding box center [132, 402] width 71 height 15
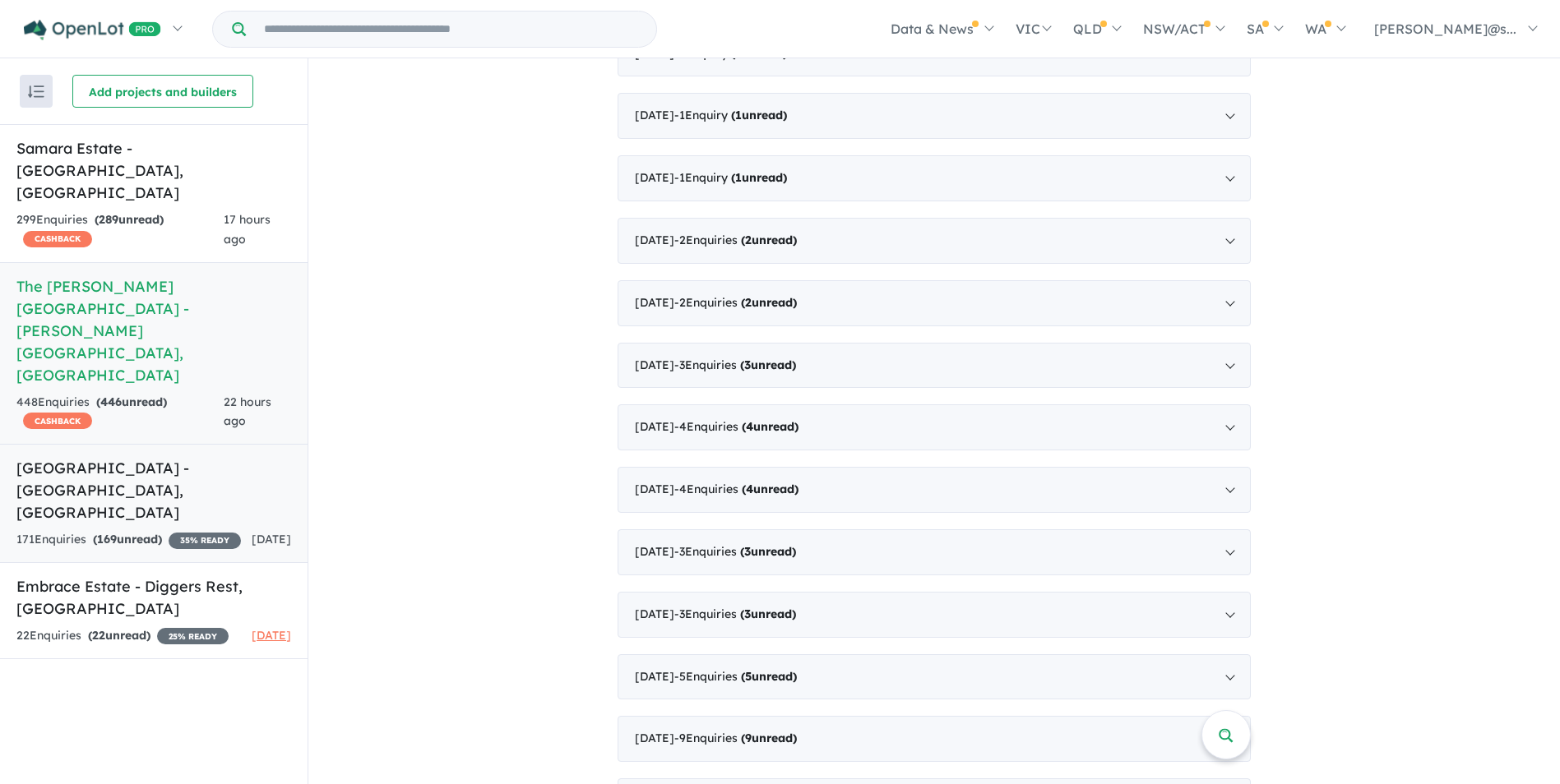
scroll to position [2713, 0]
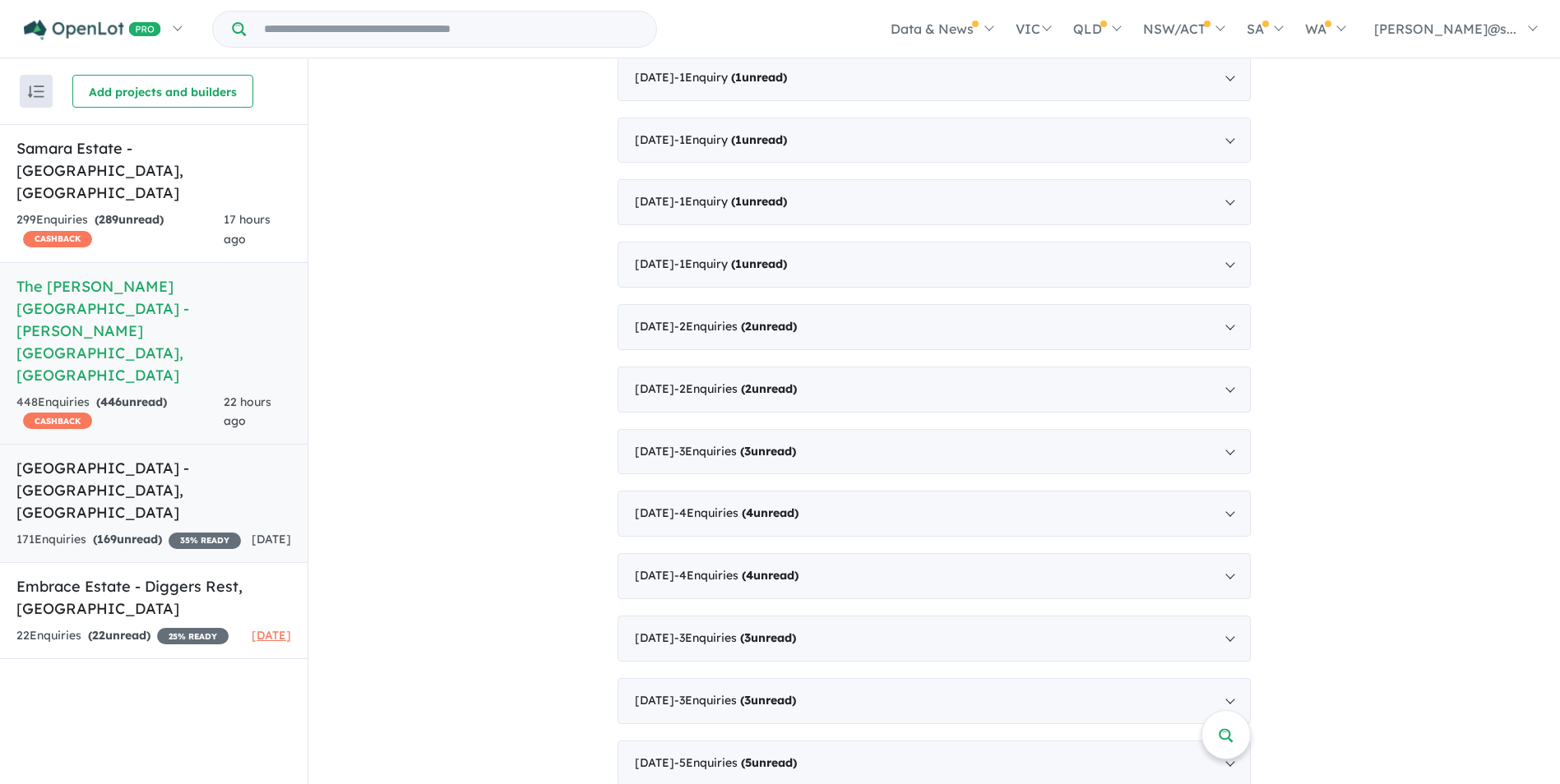
click at [130, 444] on link "Cobble Springs Estate - Cobblebank , VIC 171 Enquir ies ( 169 unread) 35 % READ…" at bounding box center [154, 504] width 308 height 119
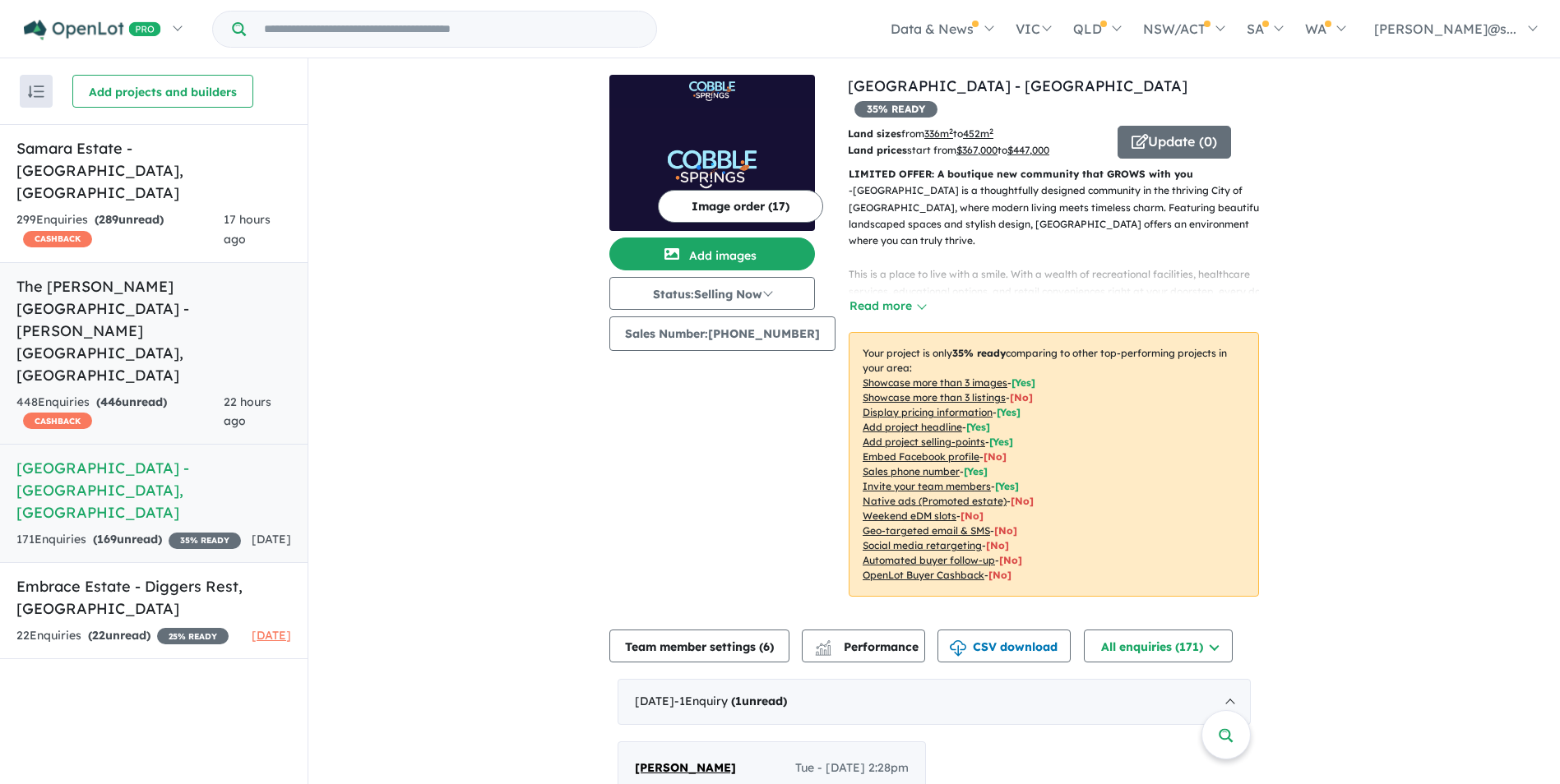
click at [158, 394] on strong "( 446 unread)" at bounding box center [132, 402] width 71 height 15
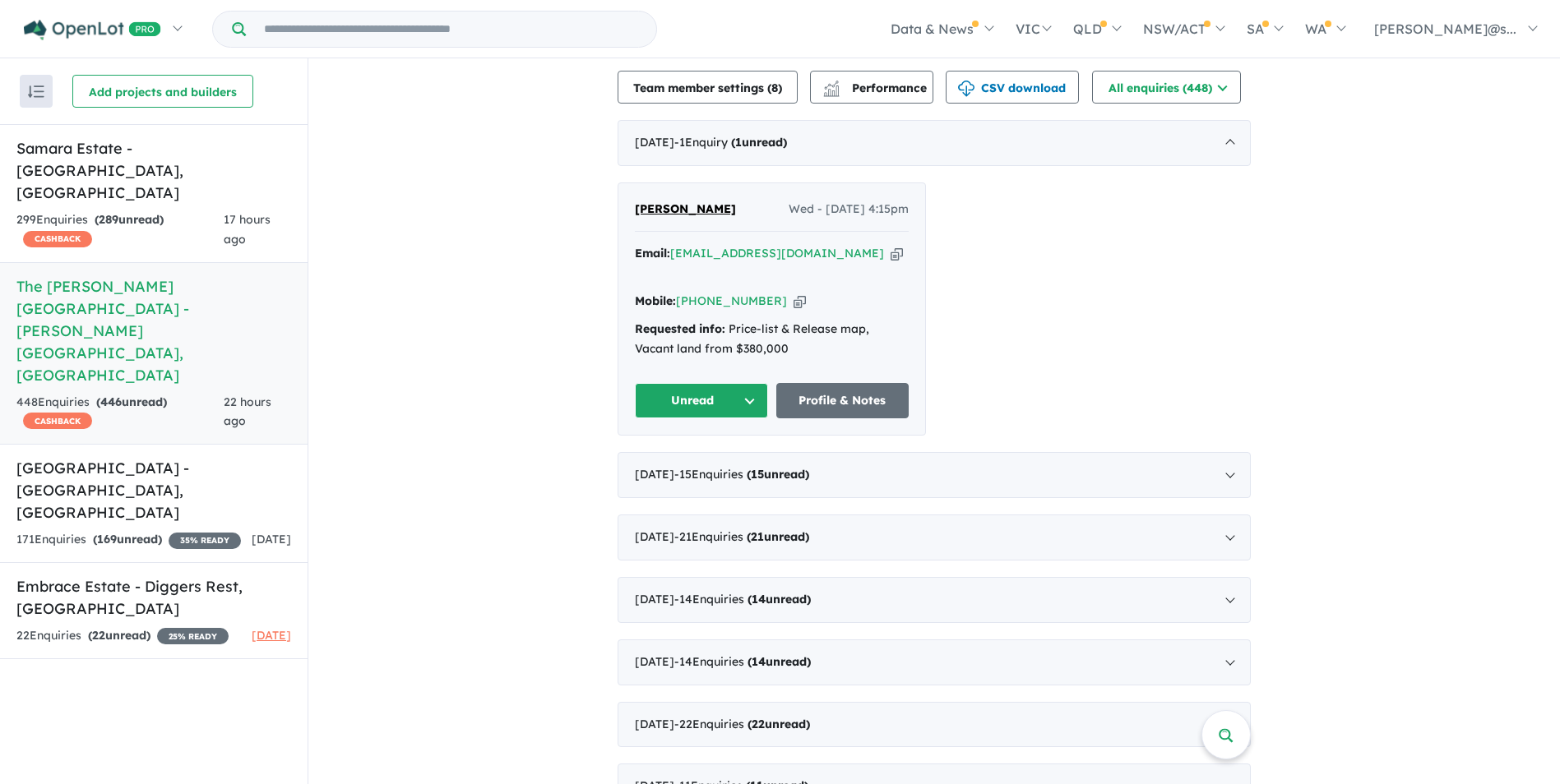
scroll to position [657, 0]
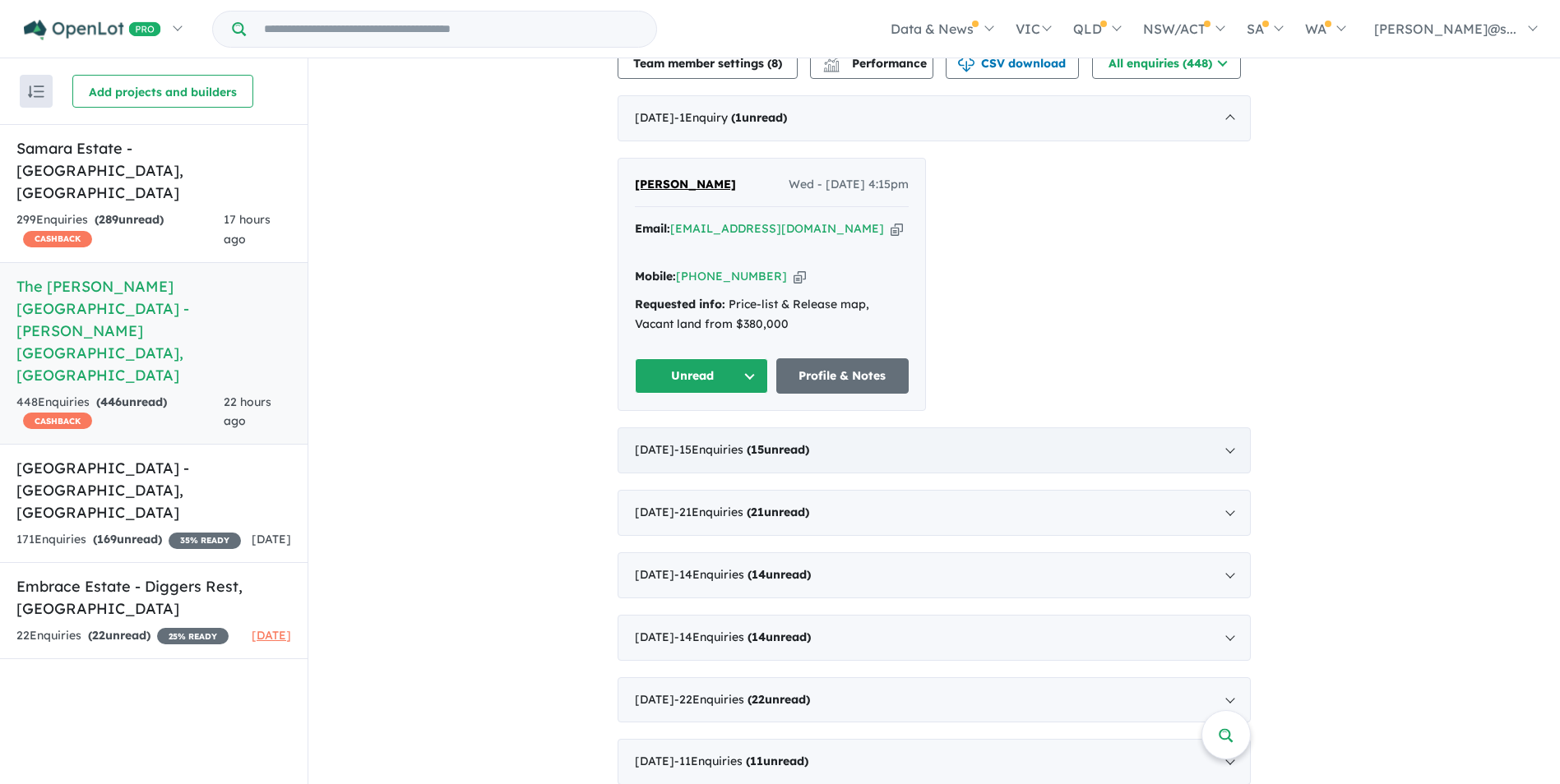
click at [782, 441] on div "September 2025 - 15 Enquir ies ( 15 unread)" at bounding box center [933, 451] width 633 height 46
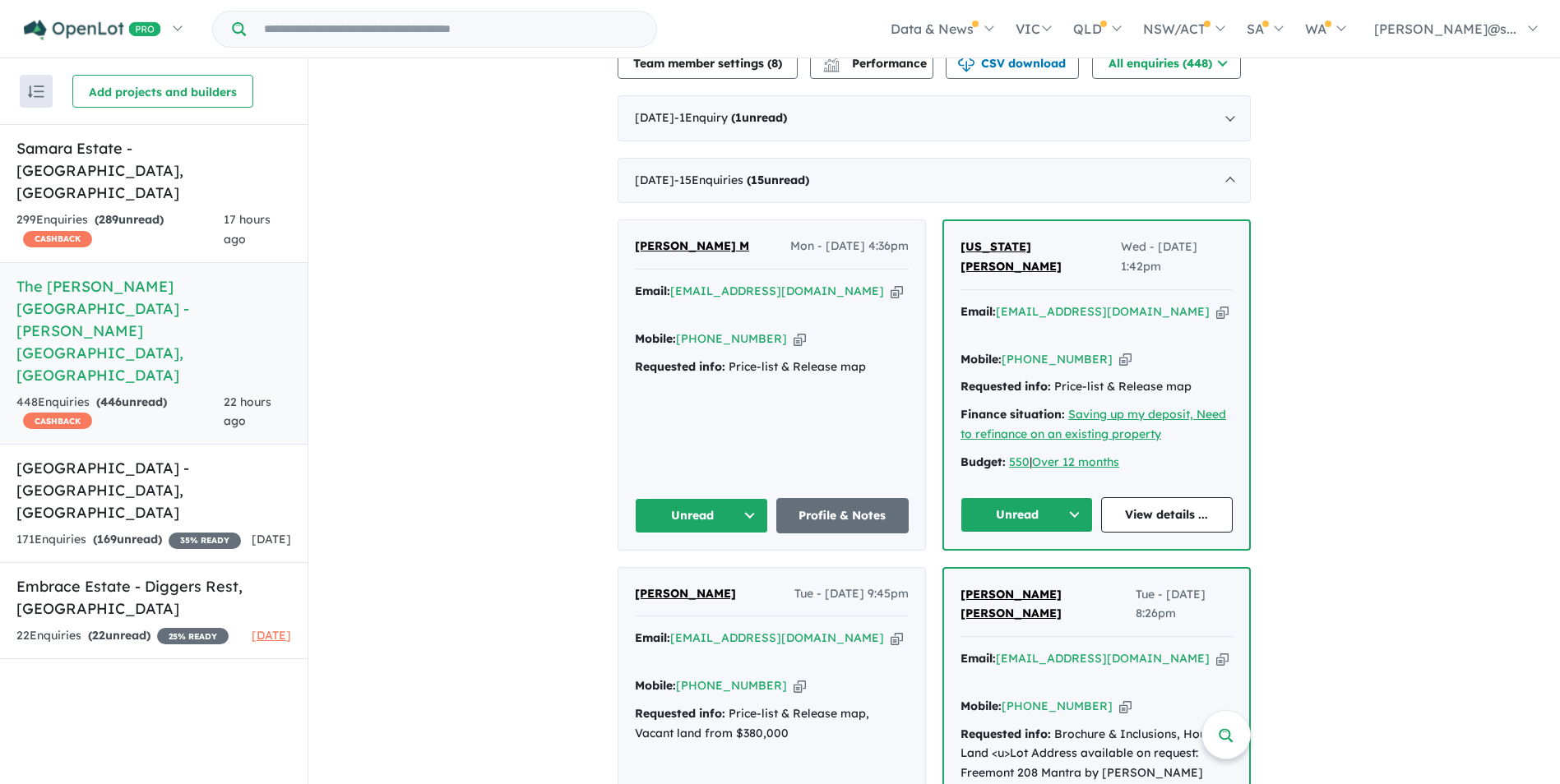
scroll to position [1928, 0]
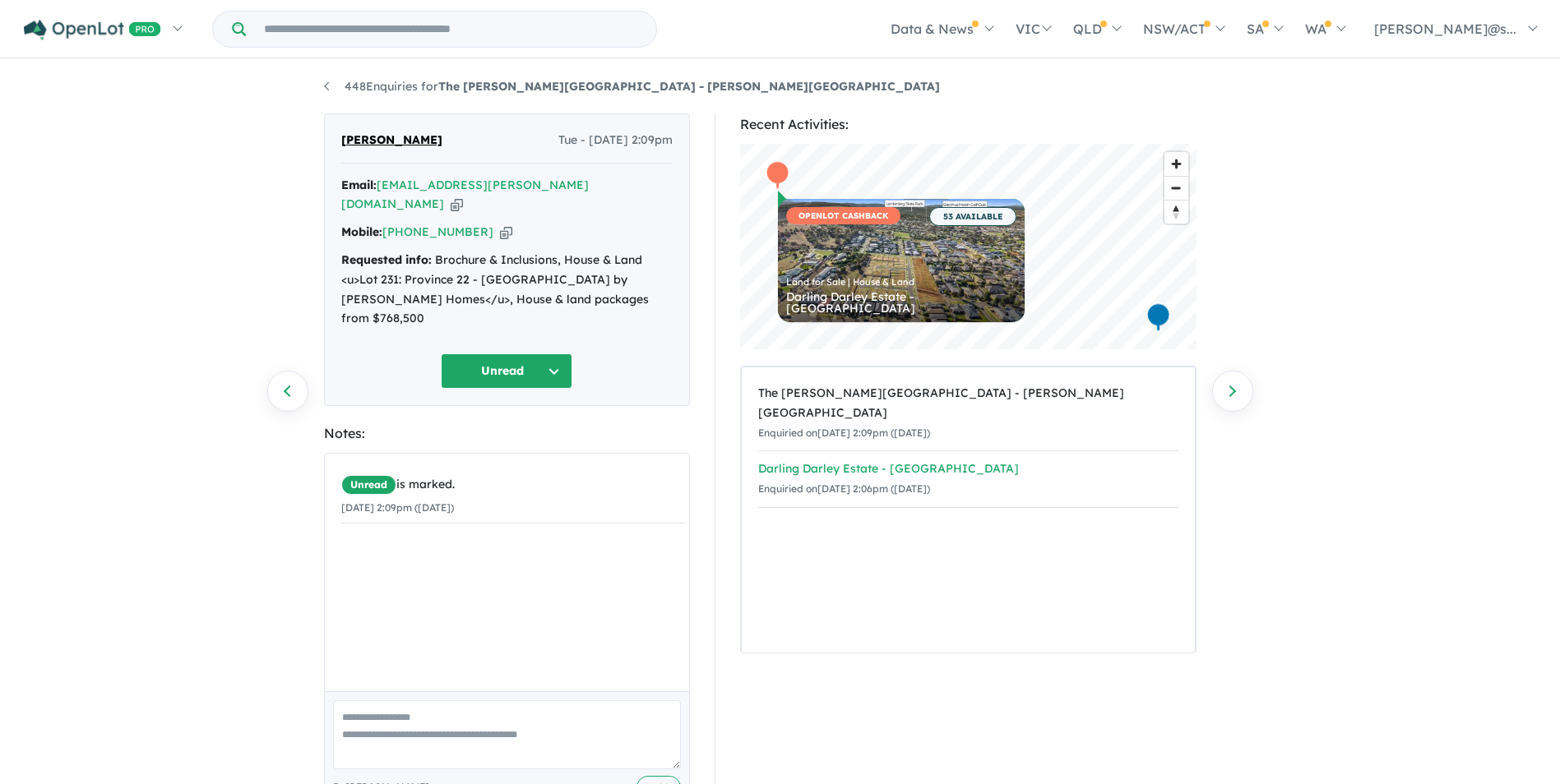
click at [855, 479] on div "Enquiried on 16/09/2025 2:06pm (Tuesday)" at bounding box center [968, 489] width 420 height 20
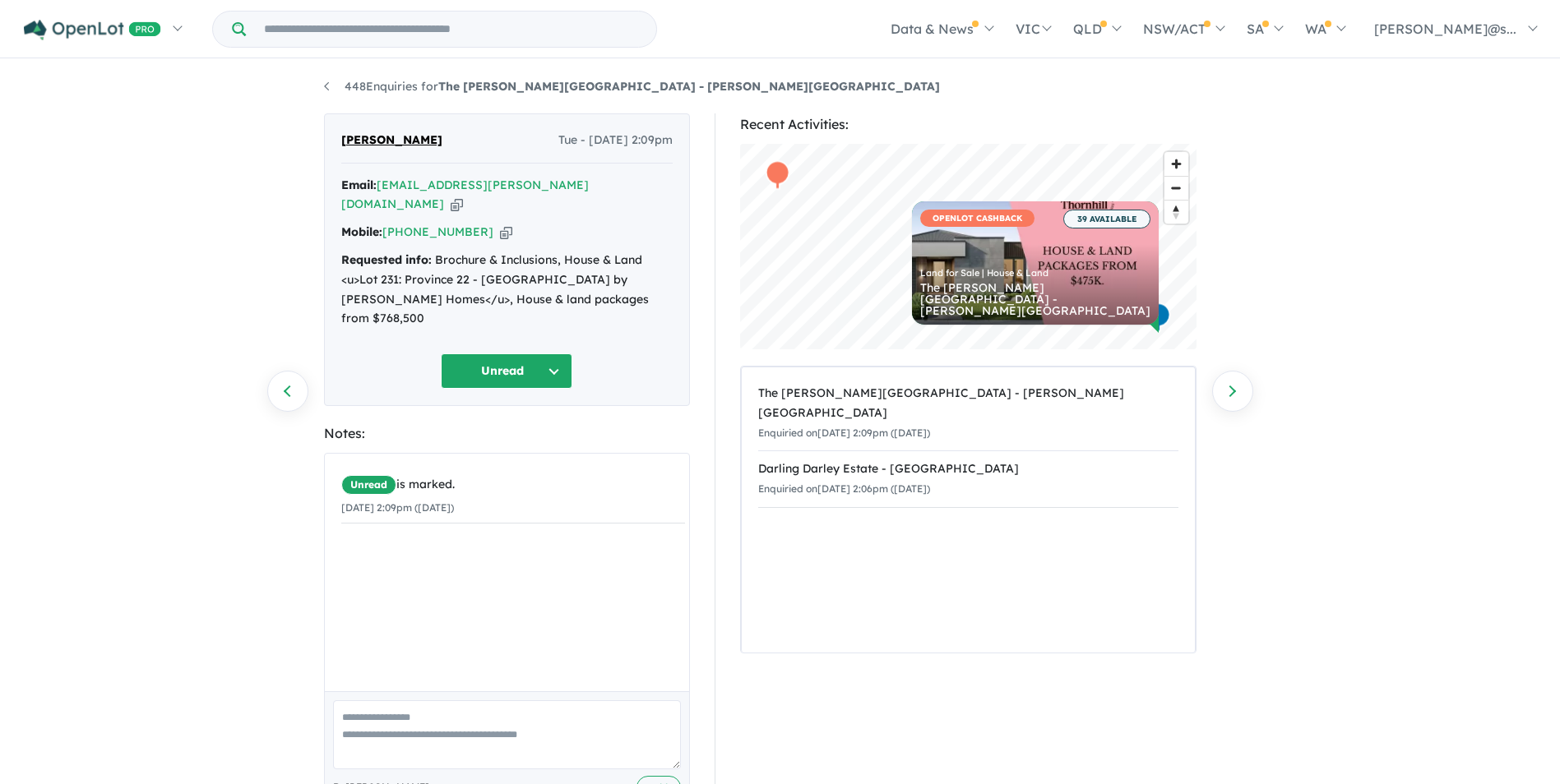
click at [557, 353] on button "Unread" at bounding box center [506, 371] width 131 height 36
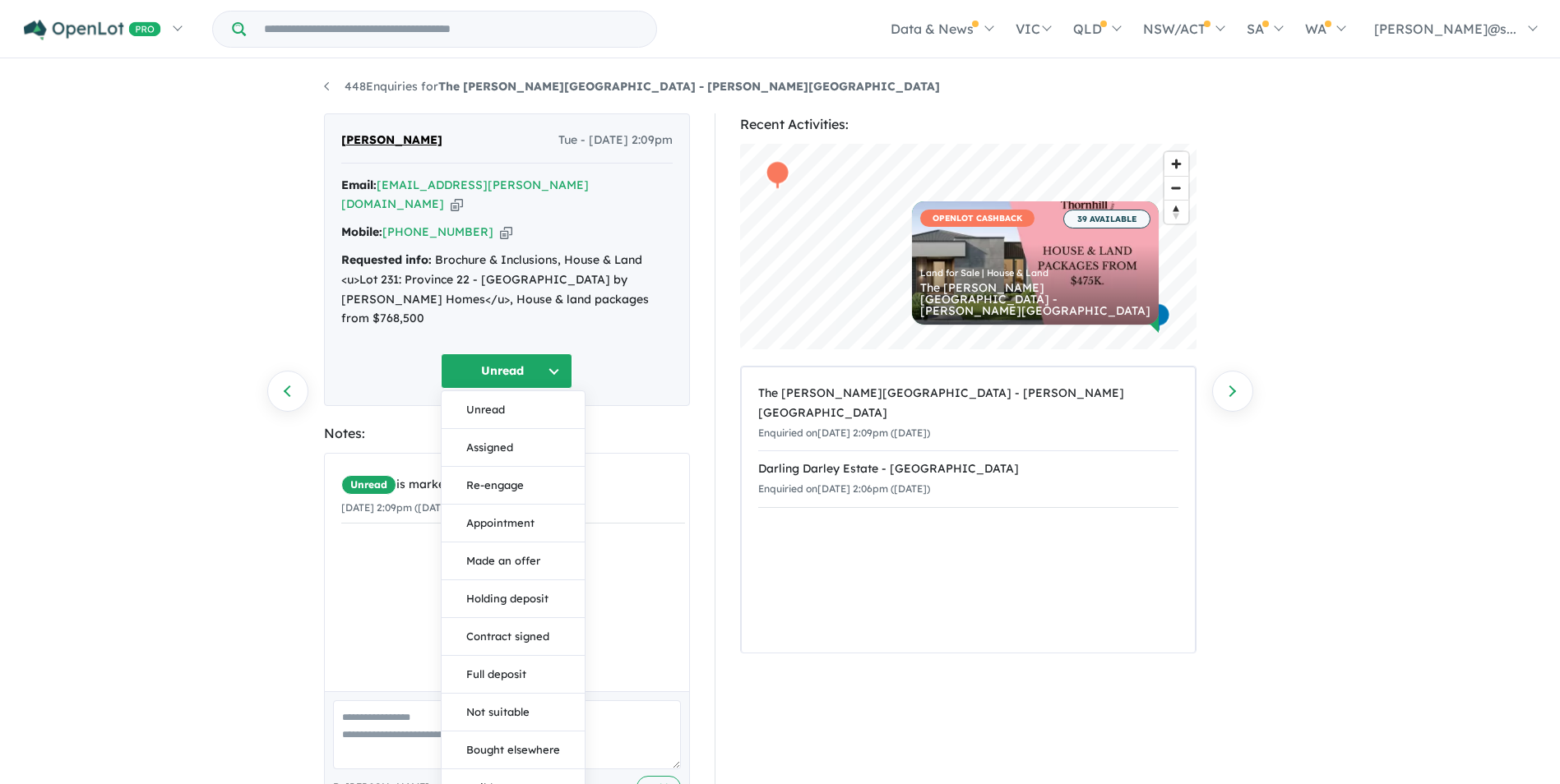
click at [229, 321] on div "448 Enquiries for The Thornhill Gardens Estate - Thornhill Park Previous enquir…" at bounding box center [780, 423] width 1560 height 726
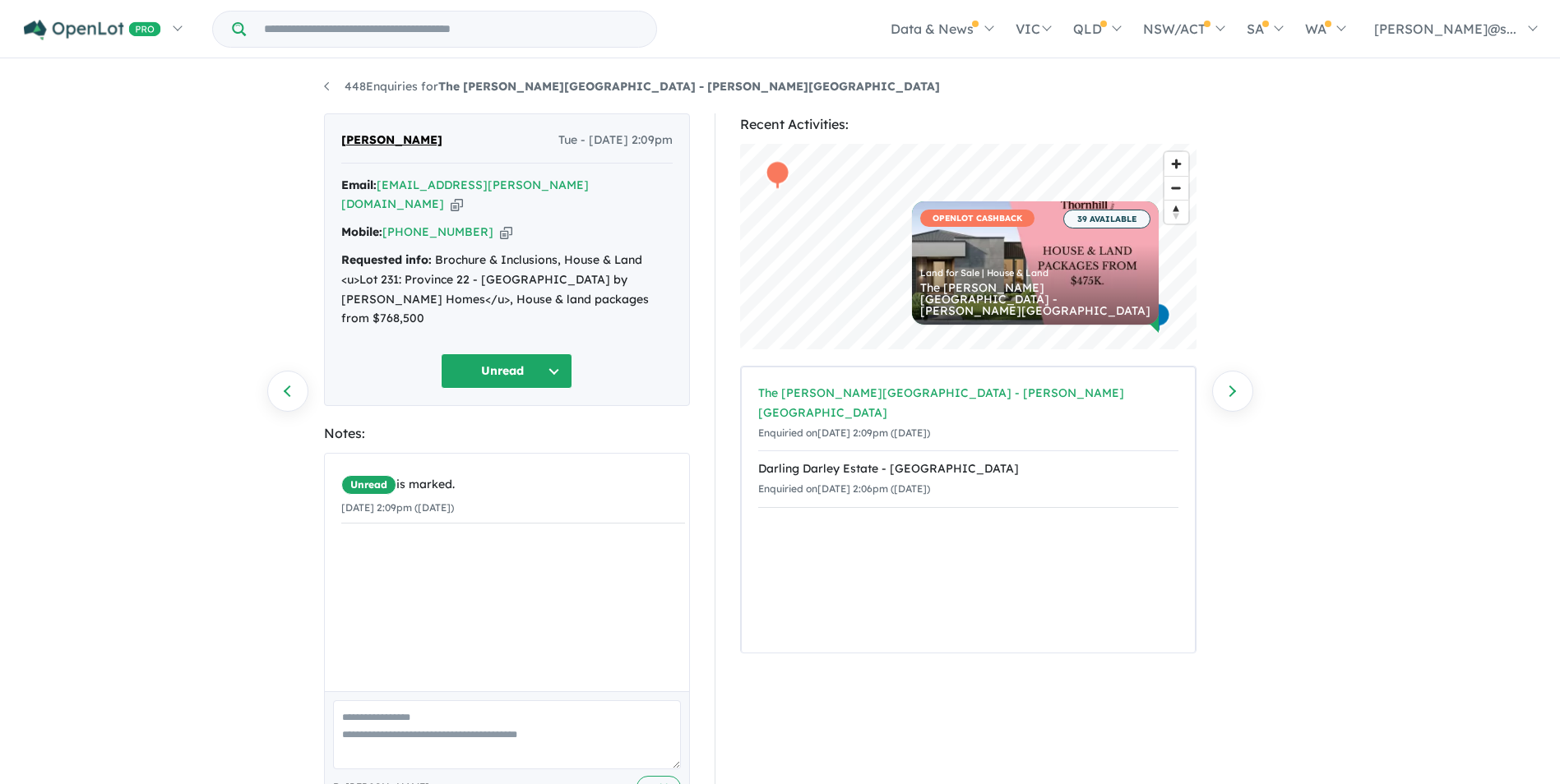
click at [954, 397] on div "The [PERSON_NAME][GEOGRAPHIC_DATA] - [PERSON_NAME][GEOGRAPHIC_DATA]" at bounding box center [968, 403] width 420 height 39
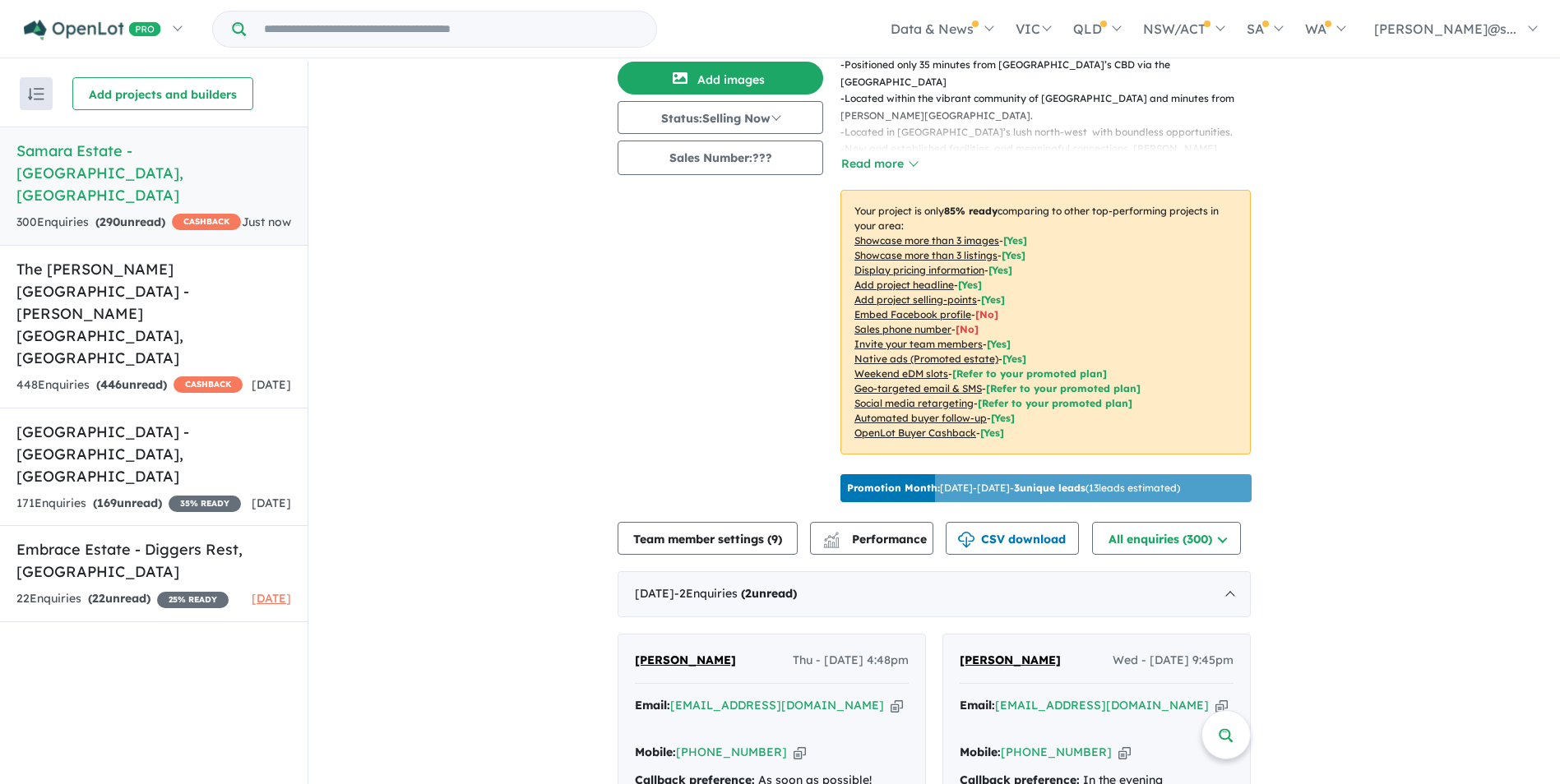
scroll to position [494, 0]
